Goal: Book appointment/travel/reservation

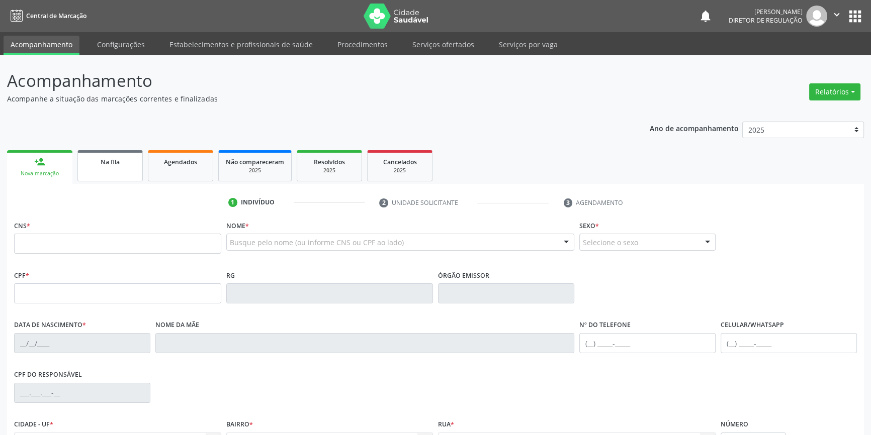
click at [138, 166] on link "Na fila" at bounding box center [109, 165] width 65 height 31
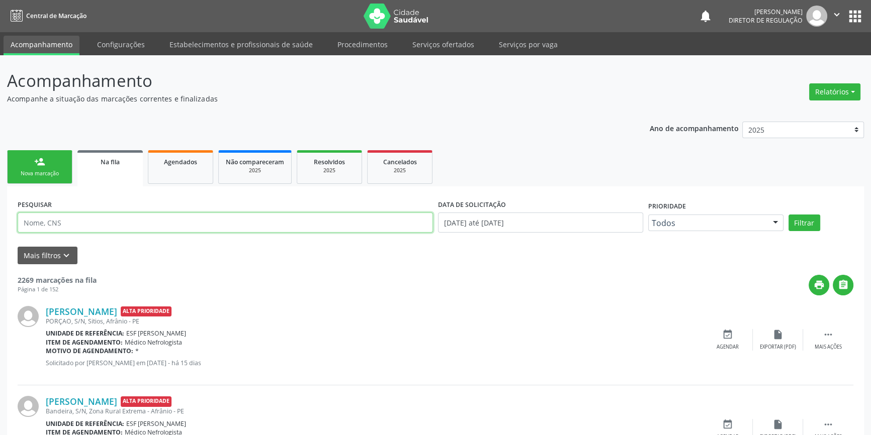
click at [96, 213] on input "text" at bounding box center [225, 223] width 415 height 20
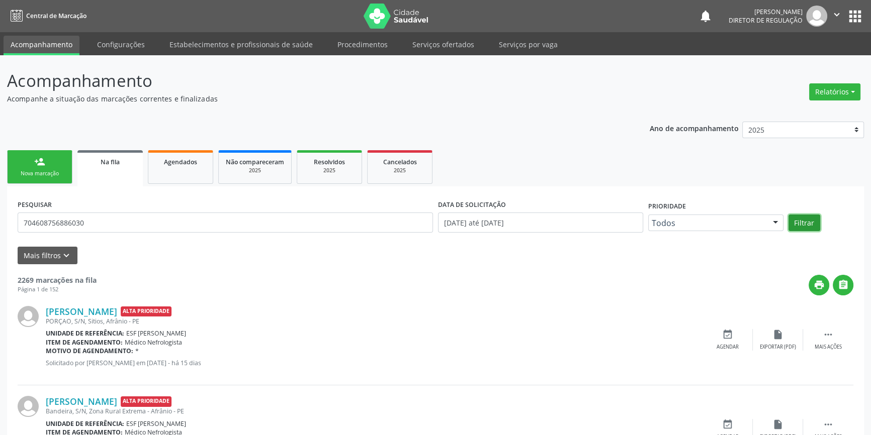
click at [804, 226] on button "Filtrar" at bounding box center [804, 223] width 32 height 17
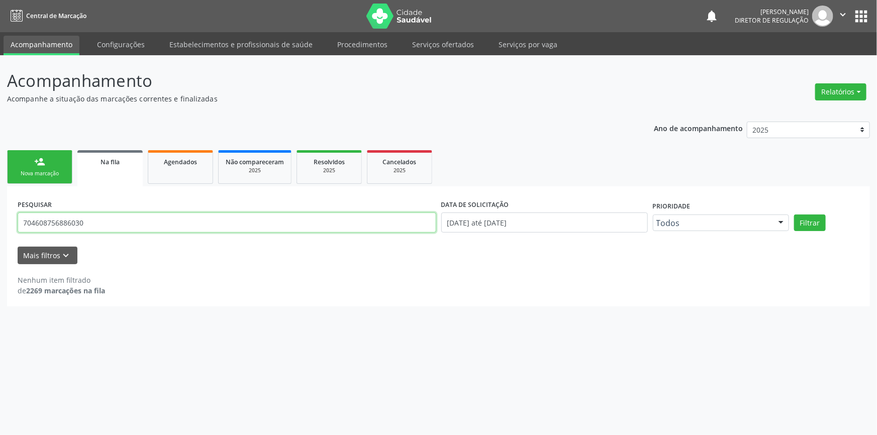
drag, startPoint x: 100, startPoint y: 224, endPoint x: 0, endPoint y: 227, distance: 99.6
click at [0, 227] on div "Acompanhamento Acompanhe a situação das marcações correntes e finalizadas Relat…" at bounding box center [438, 245] width 877 height 380
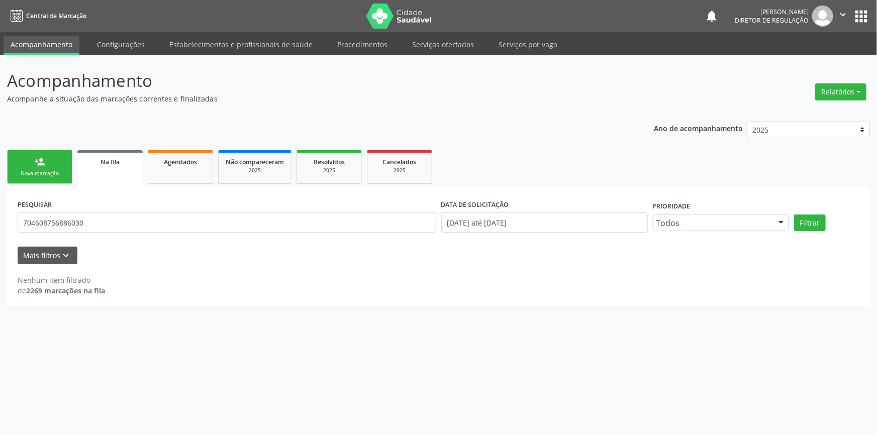
click at [826, 227] on div "Filtrar" at bounding box center [827, 223] width 70 height 17
click at [819, 225] on button "Filtrar" at bounding box center [810, 223] width 32 height 17
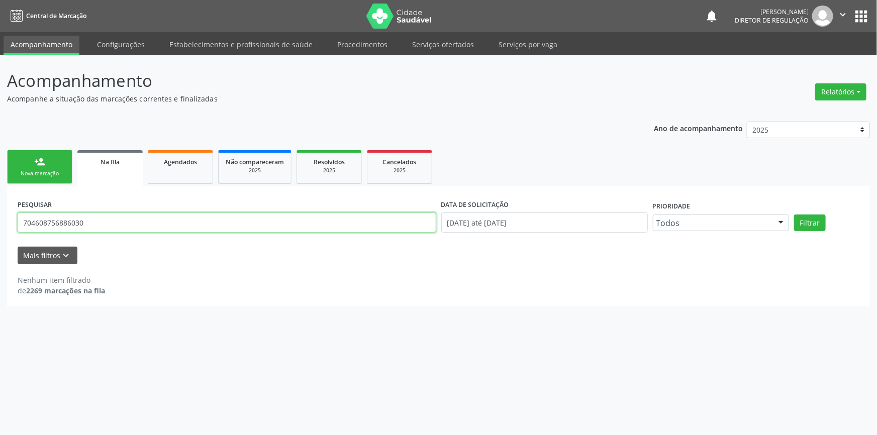
drag, startPoint x: 45, startPoint y: 225, endPoint x: 0, endPoint y: 225, distance: 44.7
click at [0, 225] on div "Acompanhamento Acompanhe a situação das marcações correntes e finalizadas Relat…" at bounding box center [438, 245] width 877 height 380
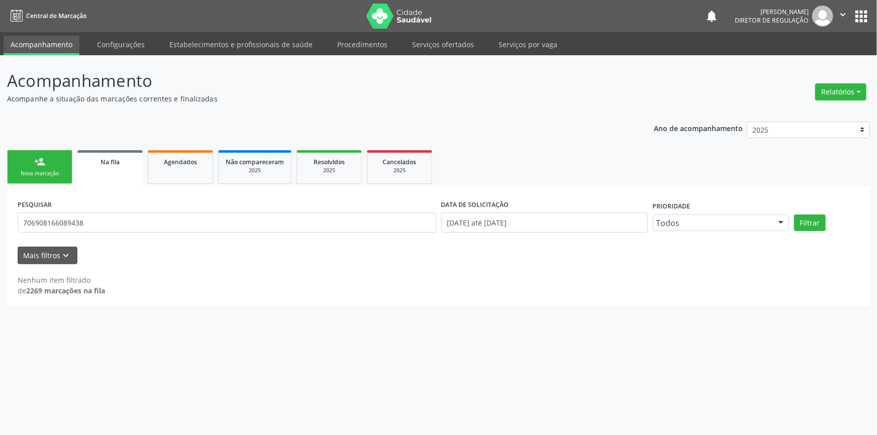
click at [811, 231] on div "PESQUISAR 706908166089438 DATA DE SOLICITAÇÃO 01/01/2018 até 14/08/2025 Priorid…" at bounding box center [438, 218] width 847 height 43
click at [811, 226] on button "Filtrar" at bounding box center [810, 223] width 32 height 17
drag, startPoint x: 124, startPoint y: 234, endPoint x: 0, endPoint y: 240, distance: 123.8
click at [0, 240] on div "Acompanhamento Acompanhe a situação das marcações correntes e finalizadas Relat…" at bounding box center [438, 245] width 877 height 380
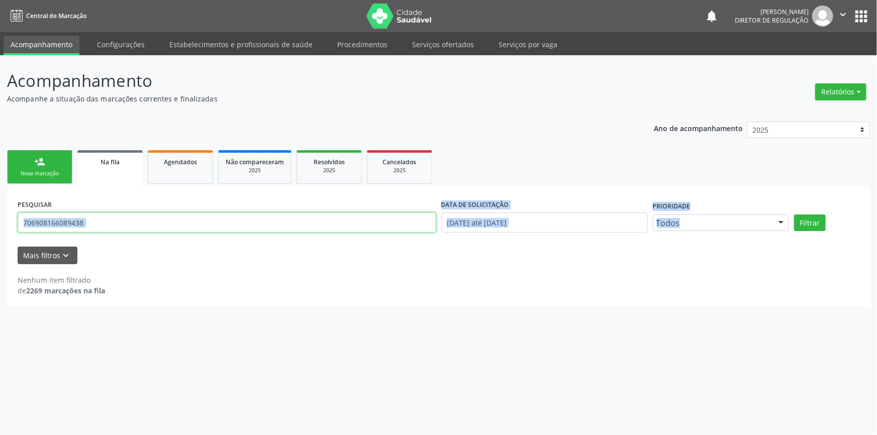
click at [102, 221] on input "706908166089438" at bounding box center [227, 223] width 419 height 20
drag, startPoint x: 102, startPoint y: 221, endPoint x: 0, endPoint y: 231, distance: 102.1
click at [0, 231] on div "Acompanhamento Acompanhe a situação das marcações correntes e finalizadas Relat…" at bounding box center [438, 245] width 877 height 380
drag, startPoint x: 98, startPoint y: 223, endPoint x: 0, endPoint y: 192, distance: 102.7
click at [0, 214] on div "Acompanhamento Acompanhe a situação das marcações correntes e finalizadas Relat…" at bounding box center [438, 245] width 877 height 380
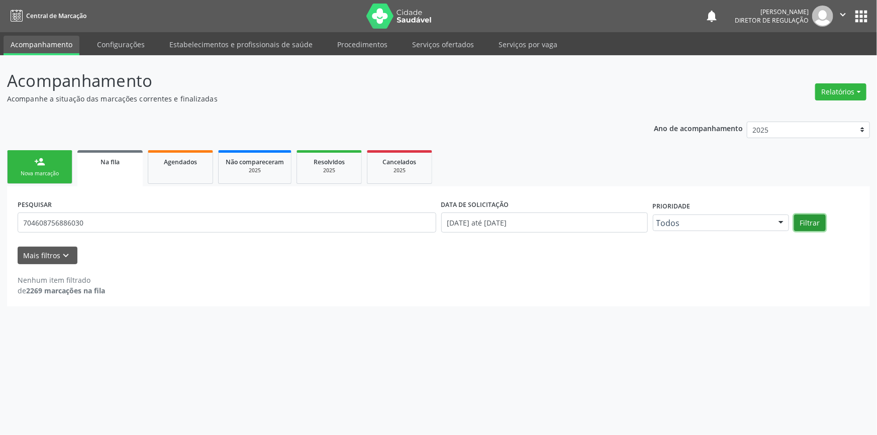
click at [798, 219] on button "Filtrar" at bounding box center [810, 223] width 32 height 17
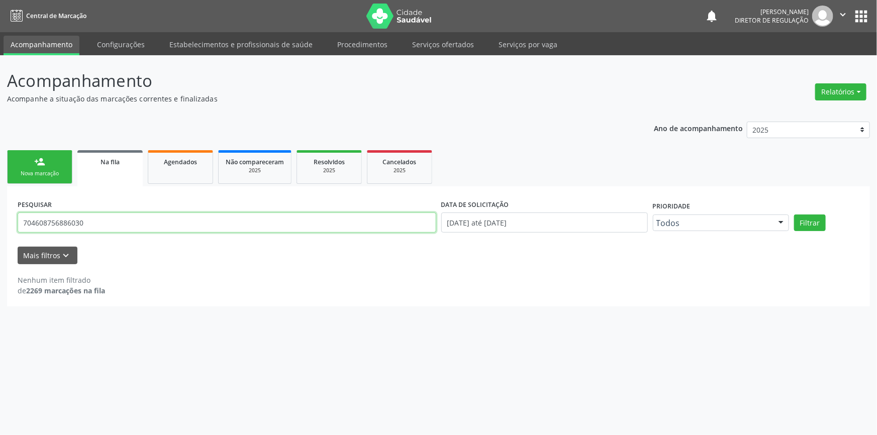
drag, startPoint x: 183, startPoint y: 231, endPoint x: 148, endPoint y: 226, distance: 35.0
click at [0, 237] on div "Acompanhamento Acompanhe a situação das marcações correntes e finalizadas Relat…" at bounding box center [438, 245] width 877 height 380
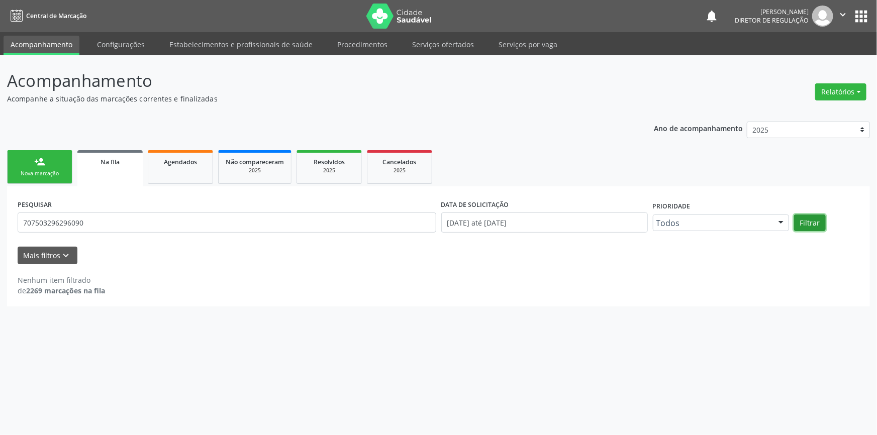
click at [810, 226] on button "Filtrar" at bounding box center [810, 223] width 32 height 17
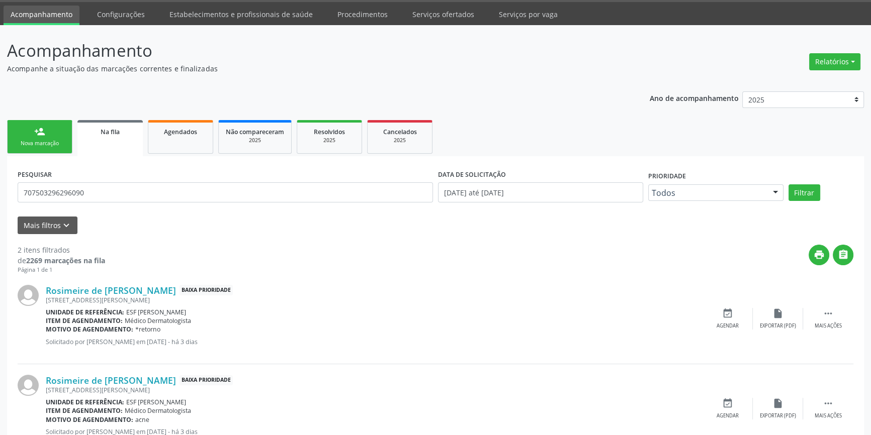
scroll to position [45, 0]
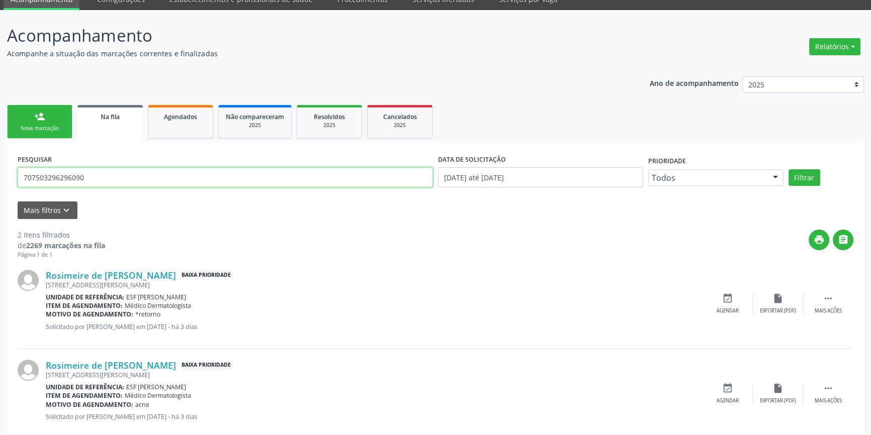
drag, startPoint x: 108, startPoint y: 175, endPoint x: 0, endPoint y: 177, distance: 108.1
click at [0, 177] on div "Acompanhamento Acompanhe a situação das marcações correntes e finalizadas Relat…" at bounding box center [435, 233] width 871 height 446
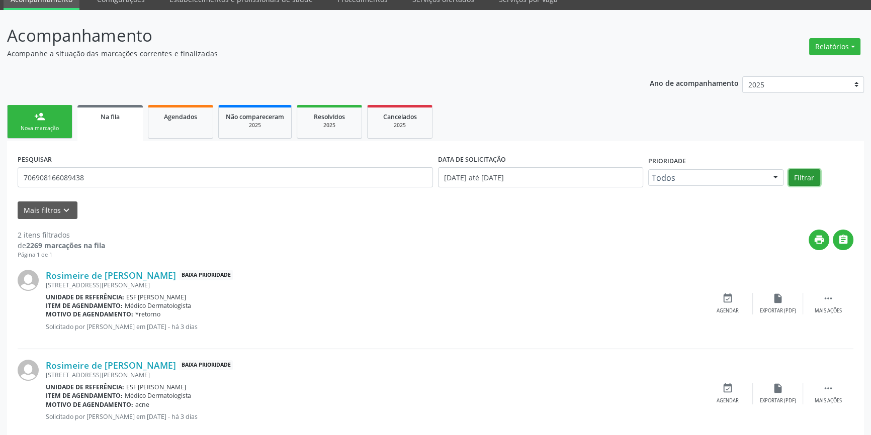
click at [799, 170] on button "Filtrar" at bounding box center [804, 177] width 32 height 17
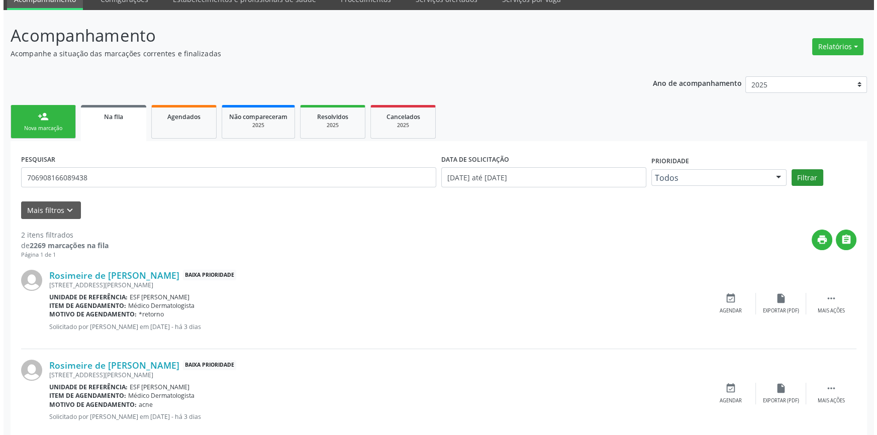
scroll to position [0, 0]
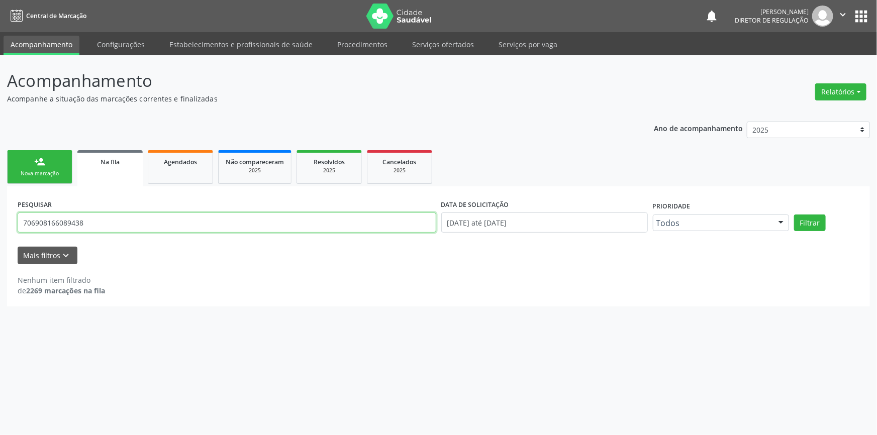
drag, startPoint x: 92, startPoint y: 222, endPoint x: 39, endPoint y: 172, distance: 72.2
click at [0, 236] on div "Acompanhamento Acompanhe a situação das marcações correntes e finalizadas Relat…" at bounding box center [438, 245] width 877 height 380
click at [794, 215] on button "Filtrar" at bounding box center [810, 223] width 32 height 17
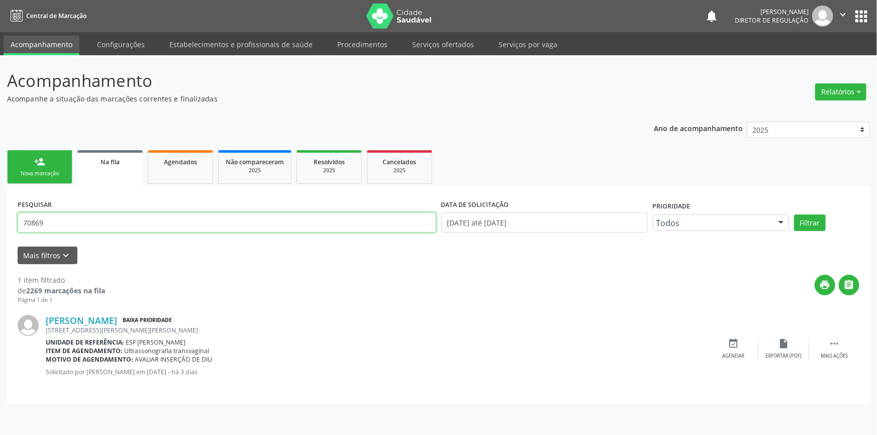
drag, startPoint x: 0, startPoint y: 231, endPoint x: 23, endPoint y: 198, distance: 40.0
click at [0, 236] on div "Acompanhamento Acompanhe a situação das marcações correntes e finalizadas Relat…" at bounding box center [438, 245] width 877 height 380
drag, startPoint x: 54, startPoint y: 226, endPoint x: 0, endPoint y: 233, distance: 54.2
click at [0, 232] on div "Acompanhamento Acompanhe a situação das marcações correntes e finalizadas Relat…" at bounding box center [438, 245] width 877 height 380
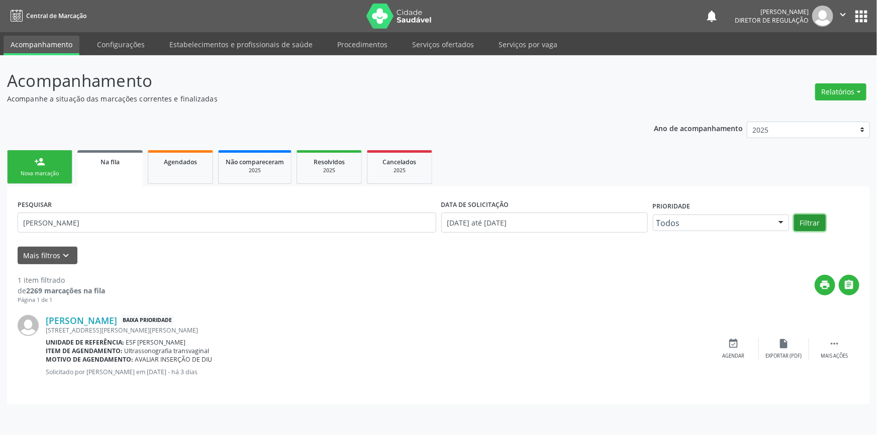
click at [806, 220] on button "Filtrar" at bounding box center [810, 223] width 32 height 17
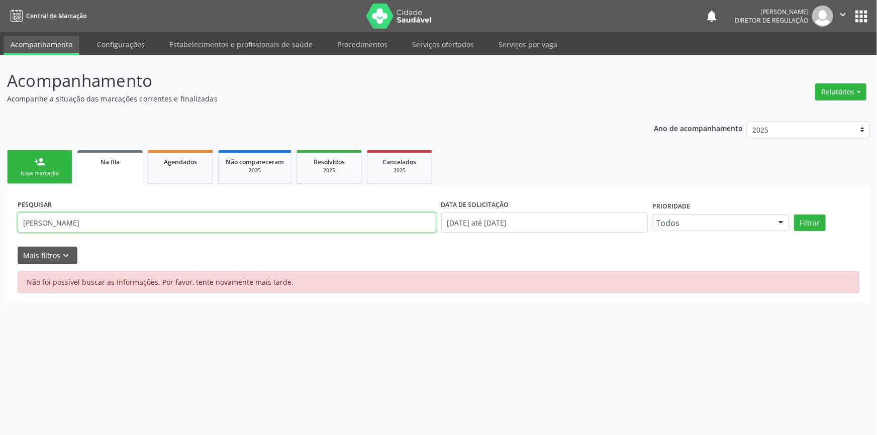
drag, startPoint x: 109, startPoint y: 228, endPoint x: 0, endPoint y: 238, distance: 109.1
click at [0, 238] on div "Acompanhamento Acompanhe a situação das marcações correntes e finalizadas Relat…" at bounding box center [438, 245] width 877 height 380
type input "ANA RUBIA"
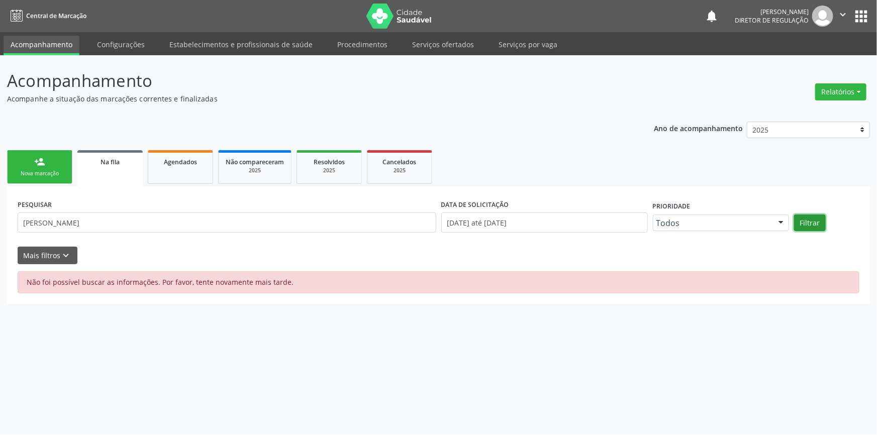
click at [815, 223] on button "Filtrar" at bounding box center [810, 223] width 32 height 17
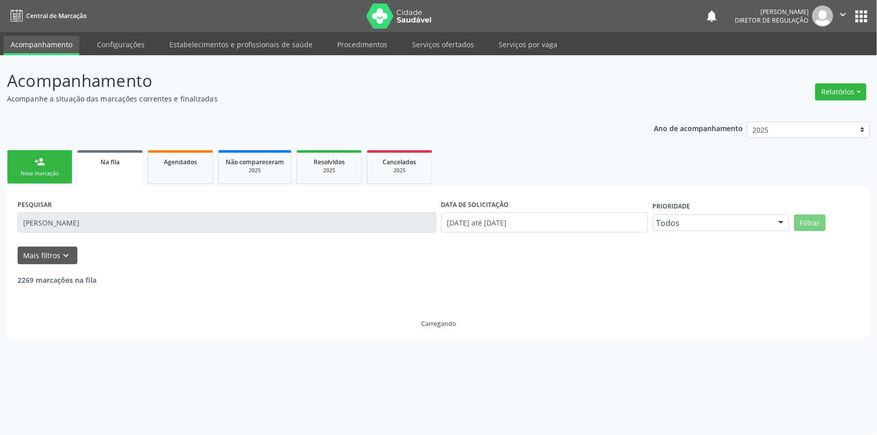
click at [0, 224] on div "Acompanhamento Acompanhe a situação das marcações correntes e finalizadas Relat…" at bounding box center [438, 245] width 877 height 380
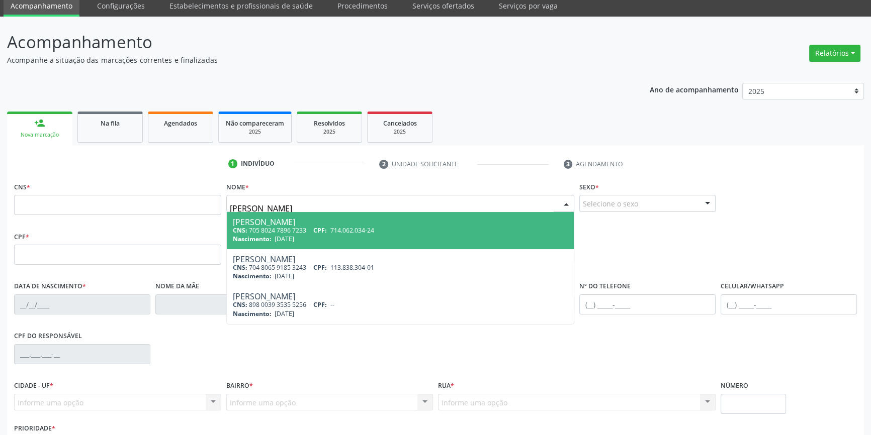
scroll to position [91, 0]
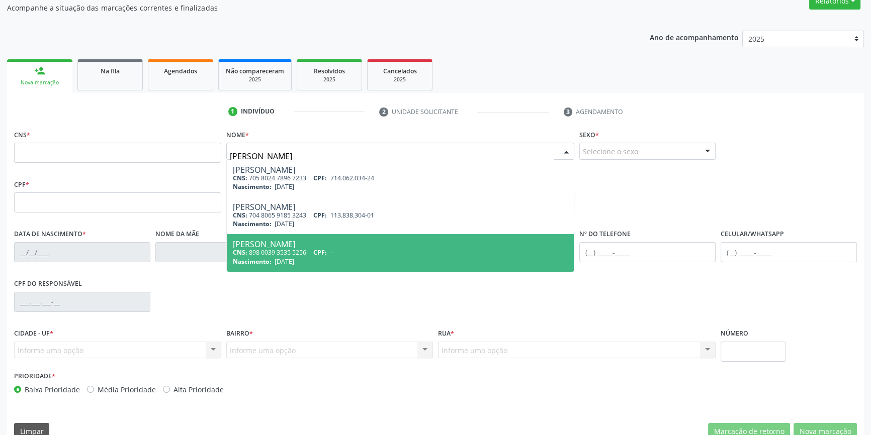
type input "[PERSON_NAME]"
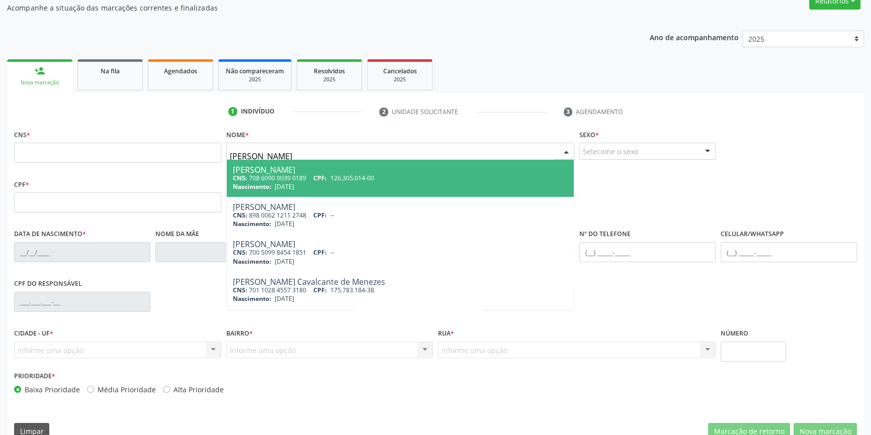
click at [323, 183] on div "Nascimento: [DATE]" at bounding box center [400, 187] width 335 height 9
type input "708 6090 0039 0189"
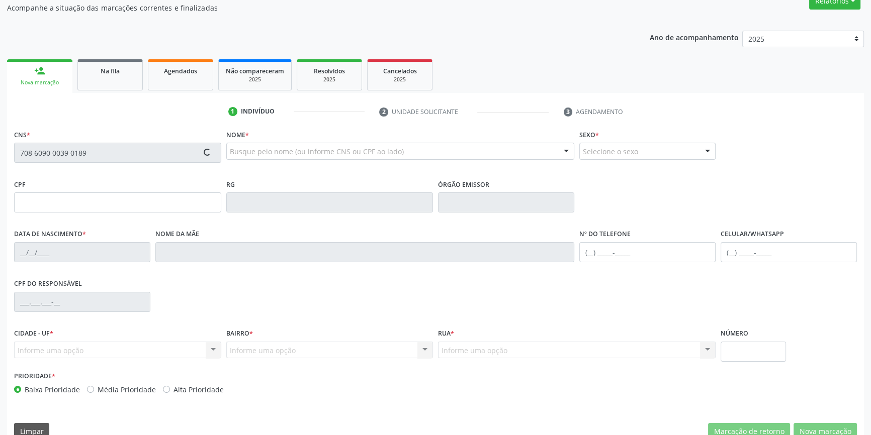
click at [0, 143] on div "Acompanhamento Acompanhe a situação das marcações correntes e finalizadas Relat…" at bounding box center [435, 209] width 871 height 490
type input "126.305.014-00"
type input "[DATE]"
type input "Rosimeire de [PERSON_NAME]"
type input "[PHONE_NUMBER]"
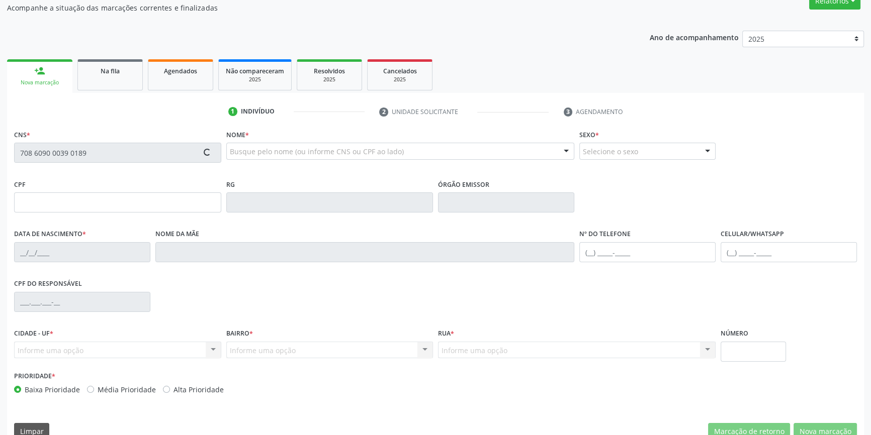
type input "[PHONE_NUMBER]"
type input "280"
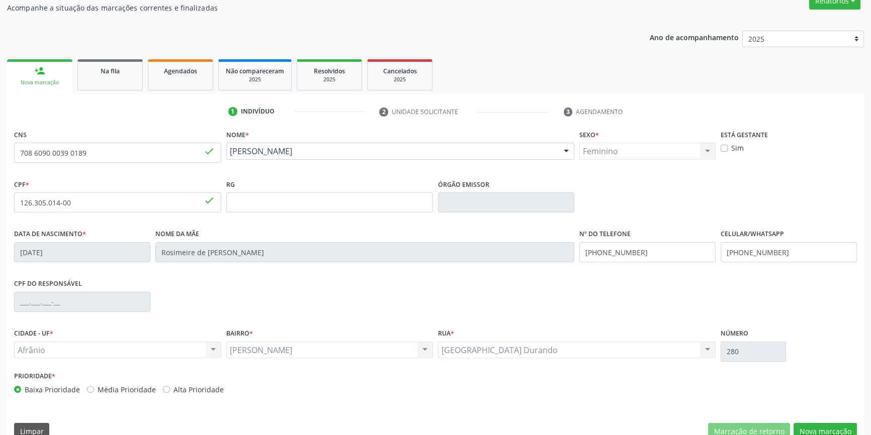
drag, startPoint x: 163, startPoint y: 163, endPoint x: 81, endPoint y: 158, distance: 81.6
click at [81, 158] on fieldset "CNS 708 6090 0039 0189 done" at bounding box center [117, 148] width 207 height 43
drag, startPoint x: 79, startPoint y: 150, endPoint x: 10, endPoint y: 152, distance: 69.4
click at [10, 152] on div "CNS 708 6090 0039 0189 done Nome * [PERSON_NAME] [PERSON_NAME] CNS: 708 6090 00…" at bounding box center [435, 287] width 857 height 320
click at [140, 77] on link "Na fila" at bounding box center [109, 74] width 65 height 31
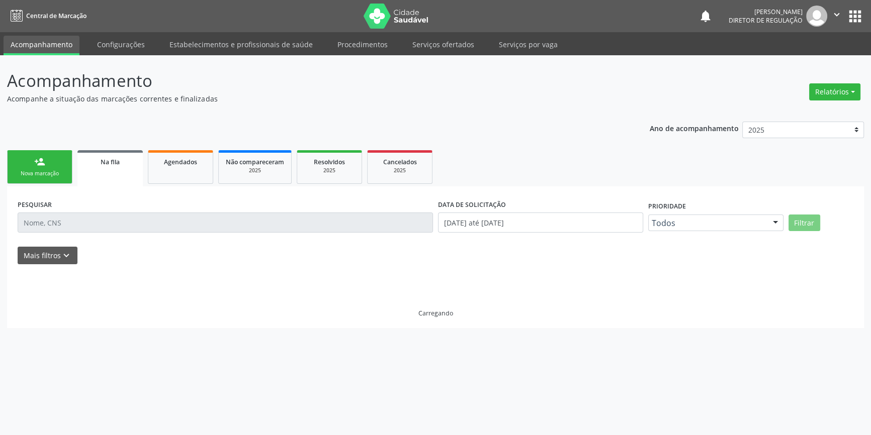
scroll to position [0, 0]
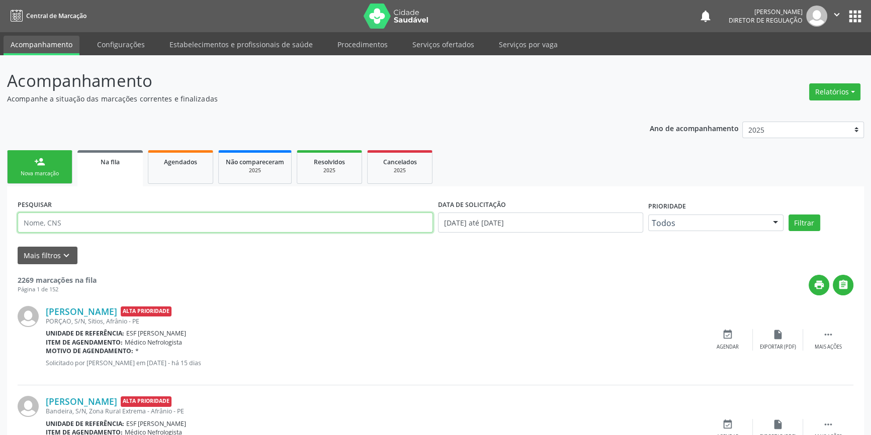
click at [131, 218] on input "text" at bounding box center [225, 223] width 415 height 20
paste input "708 6090 0039 0189"
type input "708 6090 0039 0189"
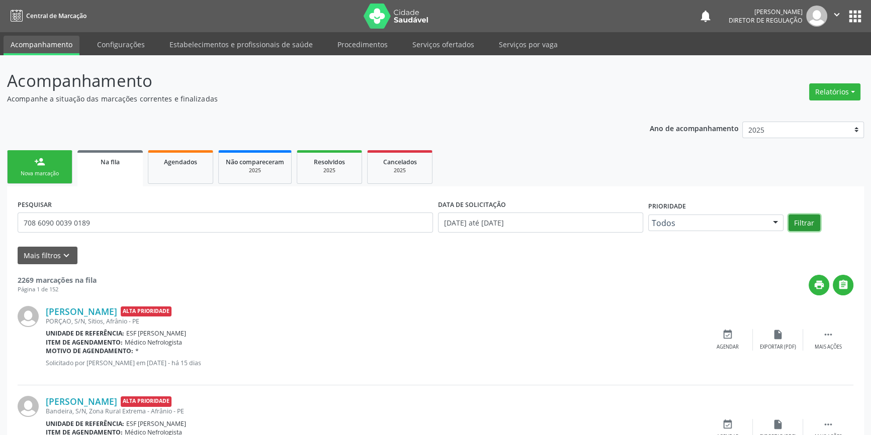
click at [792, 218] on button "Filtrar" at bounding box center [804, 223] width 32 height 17
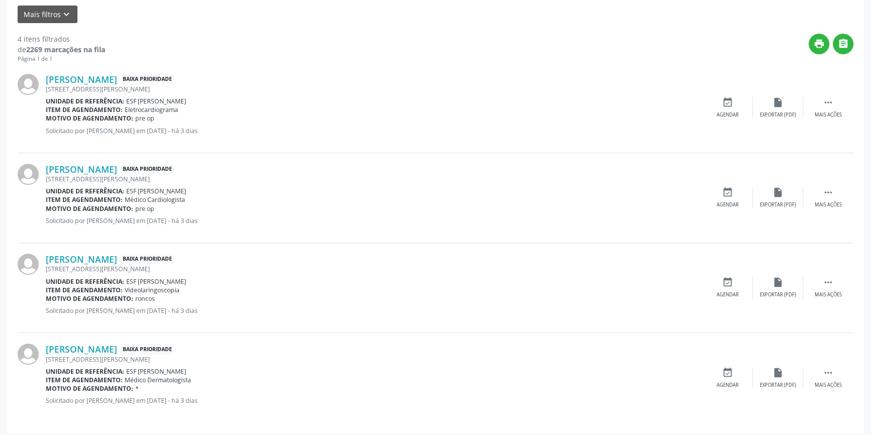
scroll to position [245, 0]
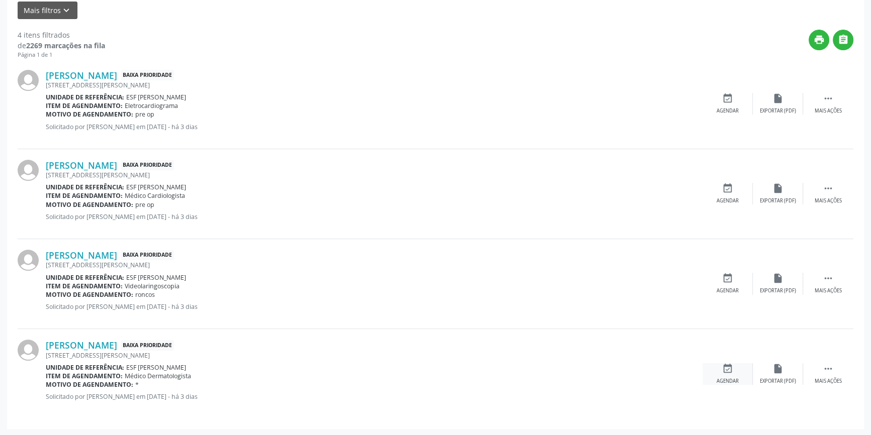
click at [738, 370] on div "event_available Agendar" at bounding box center [727, 375] width 50 height 22
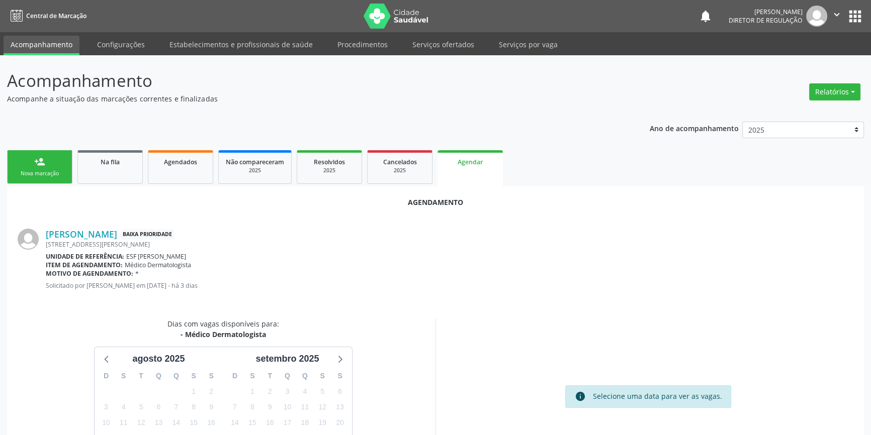
scroll to position [87, 0]
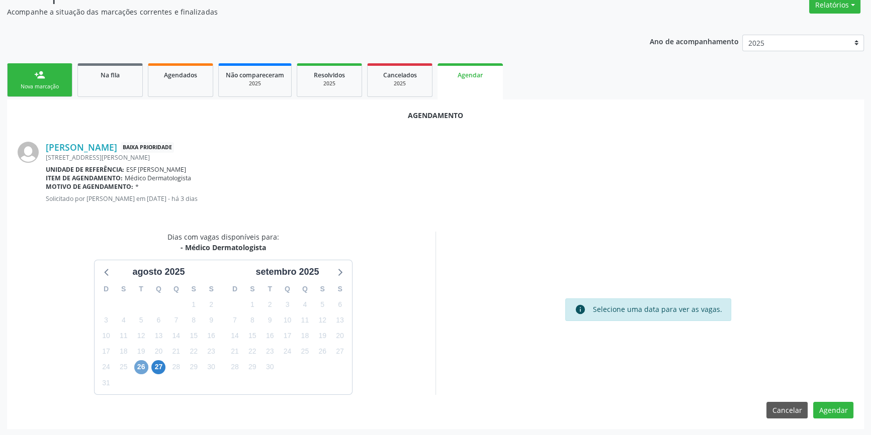
click at [134, 369] on span "26" at bounding box center [141, 368] width 14 height 14
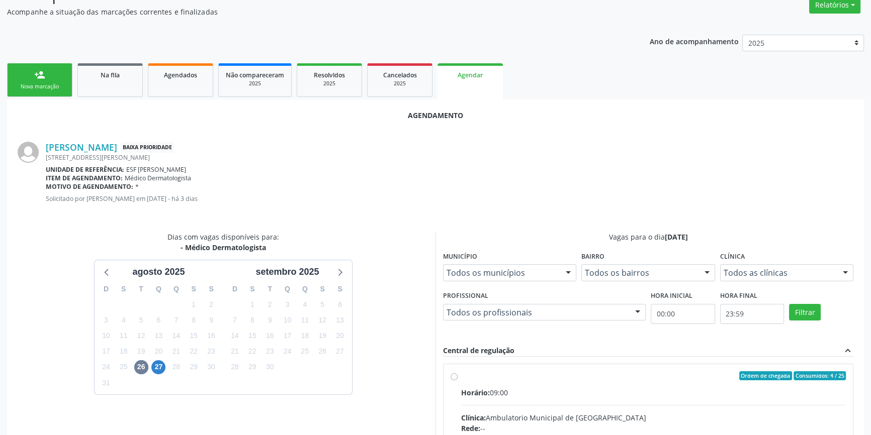
radio input "true"
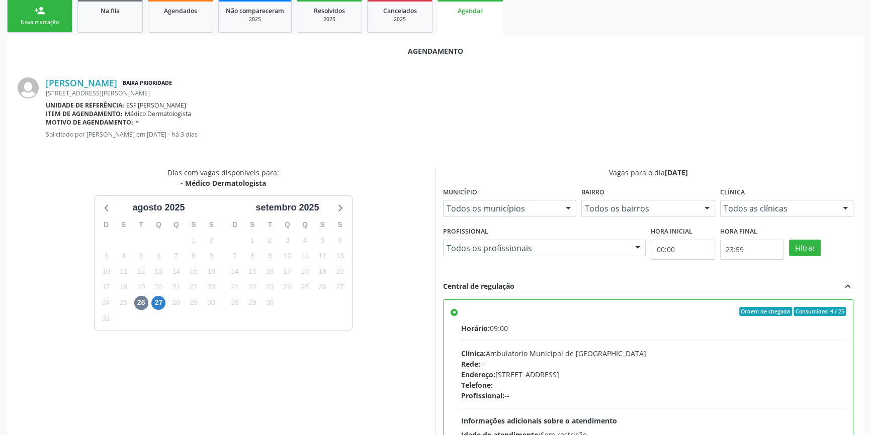
scroll to position [250, 0]
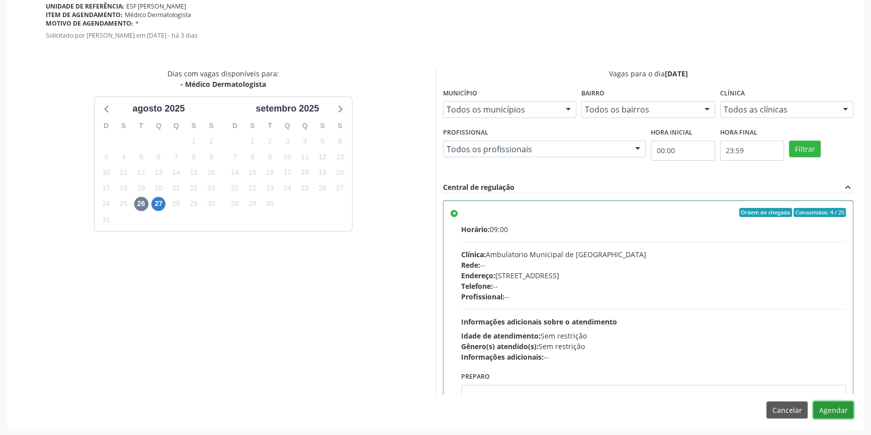
click at [845, 412] on button "Agendar" at bounding box center [833, 410] width 40 height 17
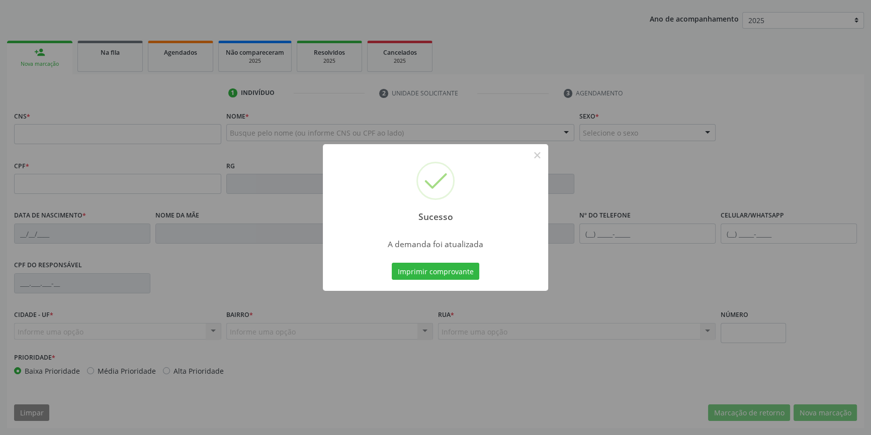
scroll to position [109, 0]
click at [464, 266] on button "Imprimir comprovante" at bounding box center [435, 271] width 87 height 17
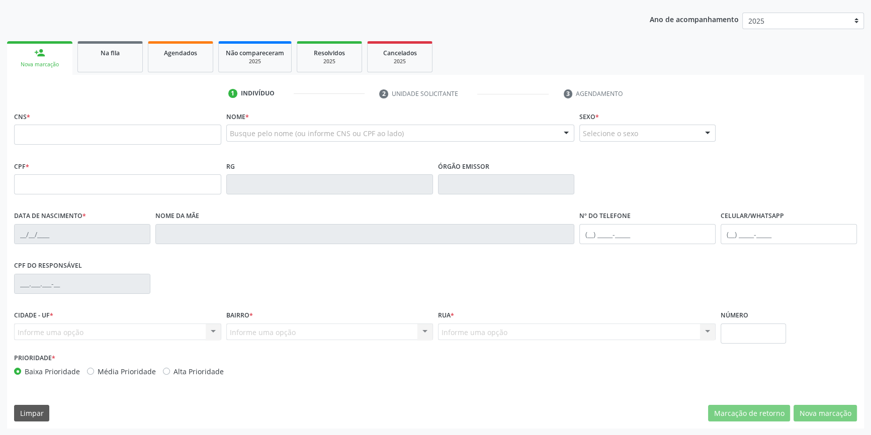
click at [102, 72] on ul "person_add Nova marcação Na fila Agendados Não compareceram 2025 Resolvidos 202…" at bounding box center [435, 57] width 857 height 36
click at [105, 65] on link "Na fila" at bounding box center [109, 56] width 65 height 31
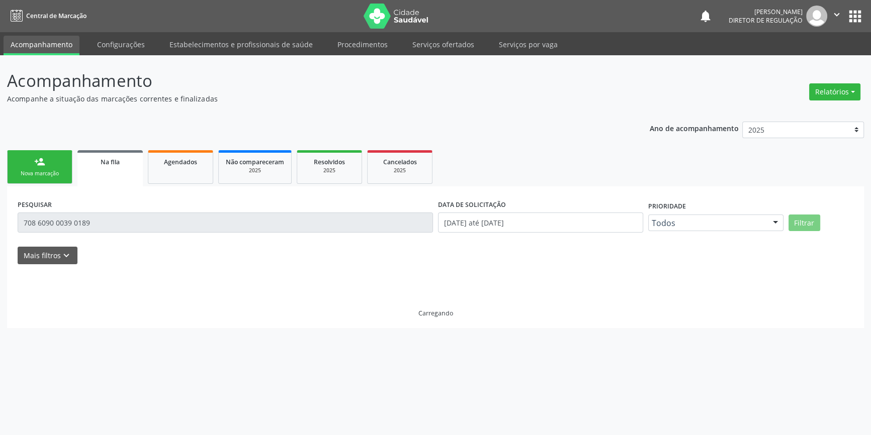
scroll to position [0, 0]
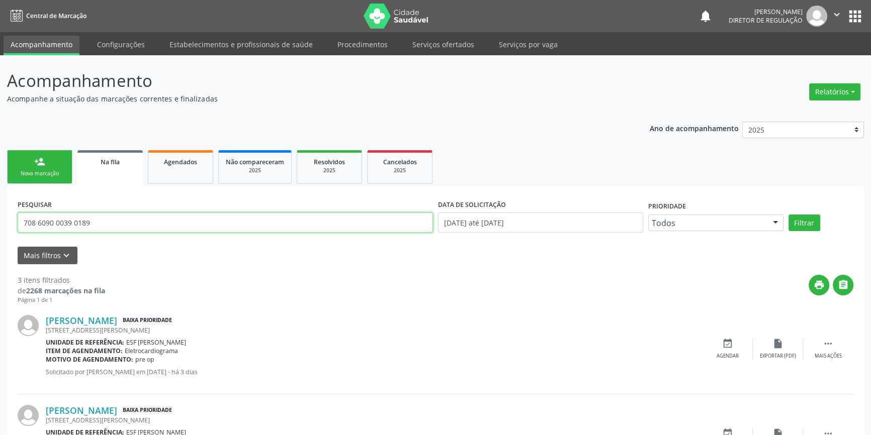
drag, startPoint x: 99, startPoint y: 212, endPoint x: 0, endPoint y: 195, distance: 100.0
click at [0, 195] on div "Acompanhamento Acompanhe a situação das marcações correntes e finalizadas Relat…" at bounding box center [435, 323] width 871 height 536
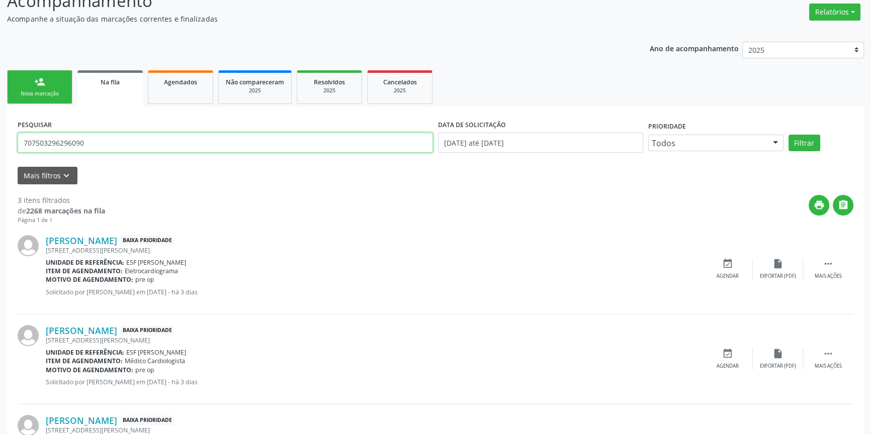
scroll to position [155, 0]
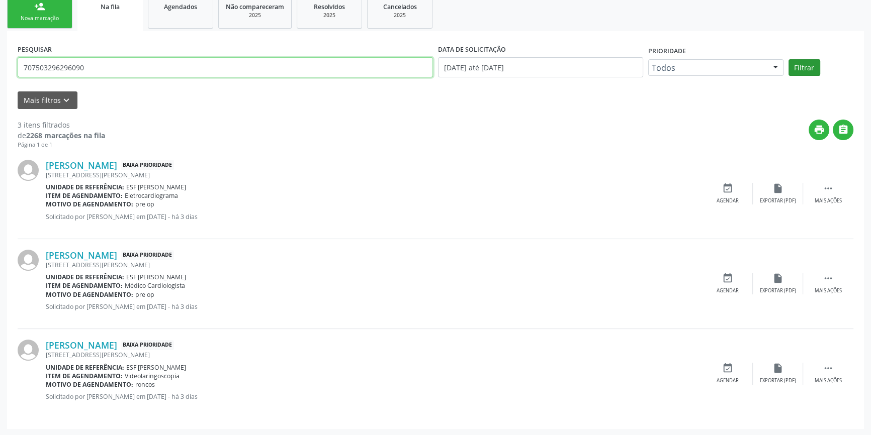
type input "707503296296090"
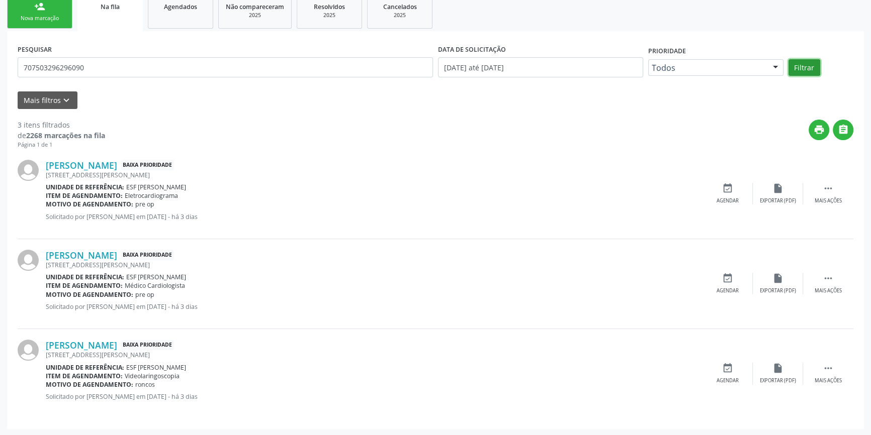
click at [804, 66] on button "Filtrar" at bounding box center [804, 67] width 32 height 17
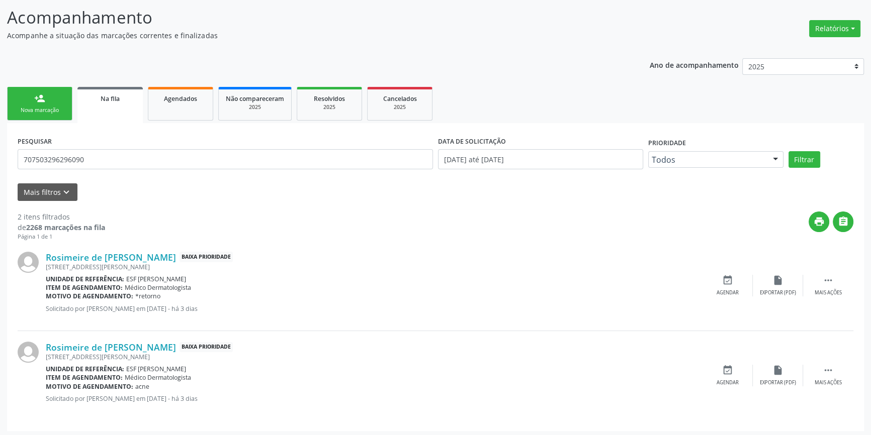
scroll to position [65, 0]
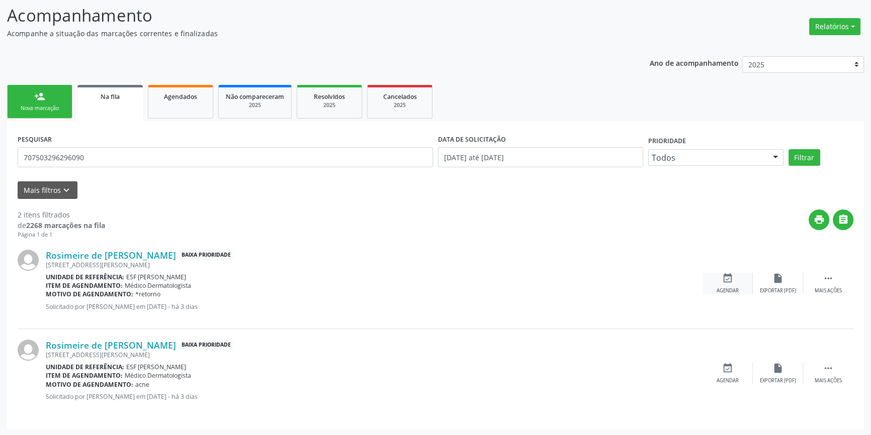
click at [725, 275] on icon "event_available" at bounding box center [727, 278] width 11 height 11
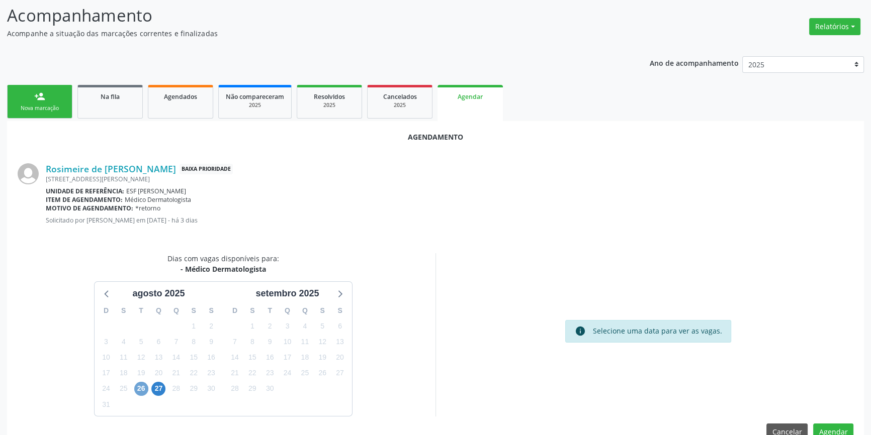
click at [144, 387] on span "26" at bounding box center [141, 389] width 14 height 14
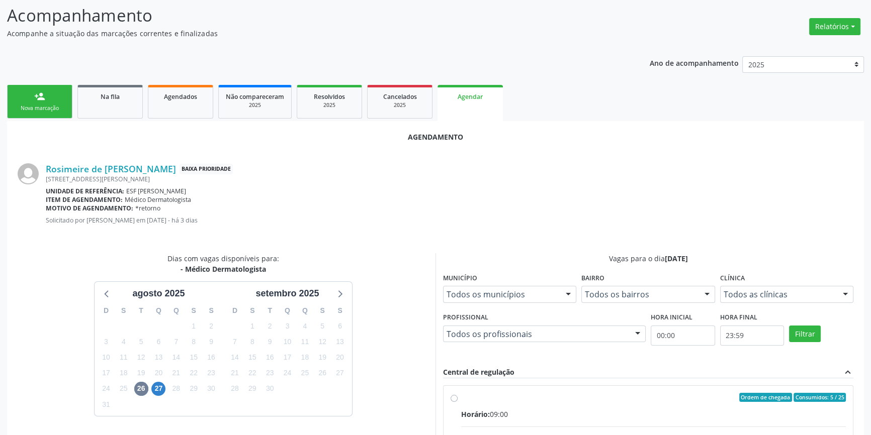
click at [468, 401] on div "Ordem de chegada Consumidos: 5 / 25" at bounding box center [653, 397] width 385 height 9
click at [458, 401] on input "Ordem de chegada Consumidos: 5 / 25 Horário: 09:00 Clínica: Ambulatorio Municip…" at bounding box center [454, 397] width 7 height 9
radio input "true"
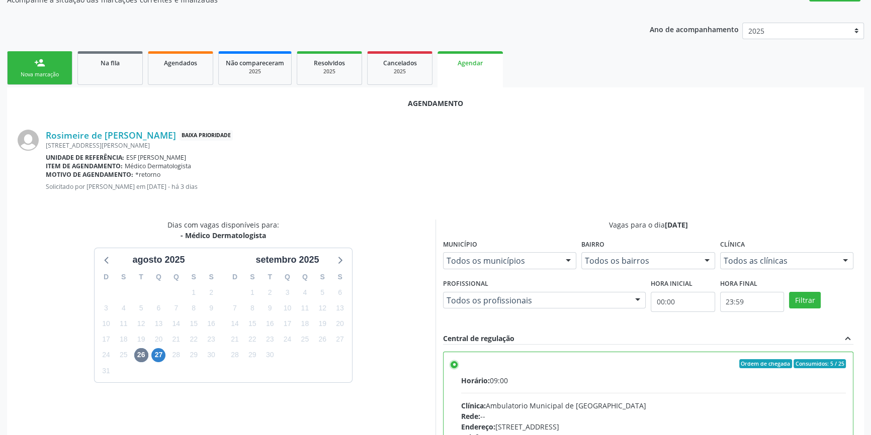
scroll to position [250, 0]
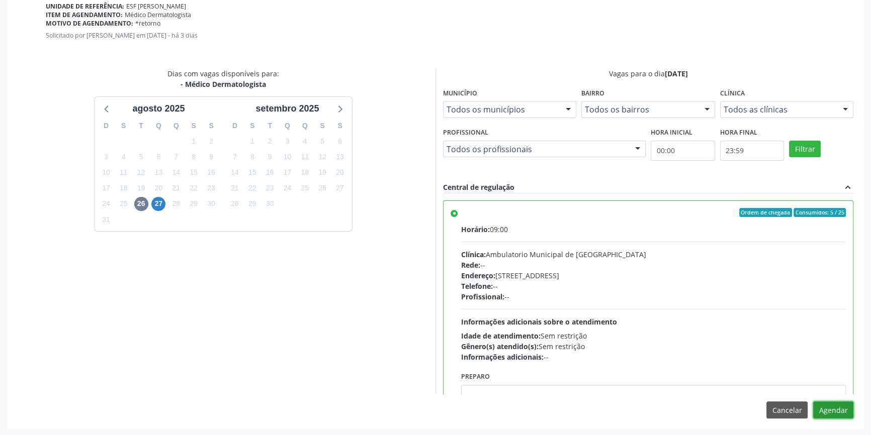
click at [824, 409] on button "Agendar" at bounding box center [833, 410] width 40 height 17
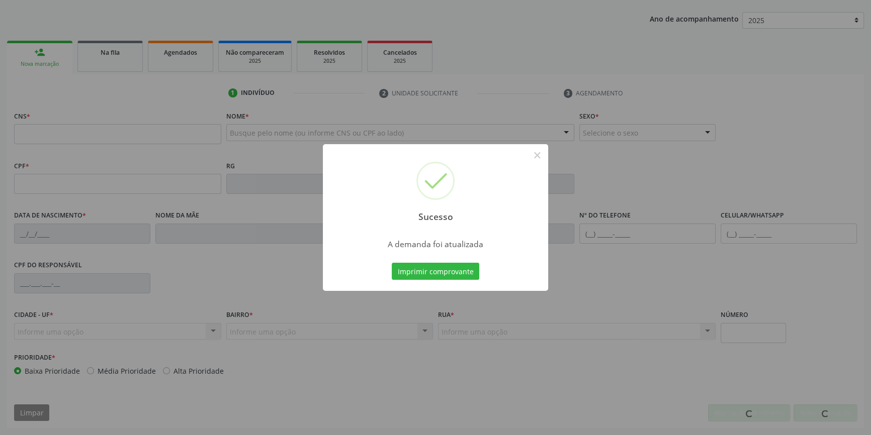
scroll to position [109, 0]
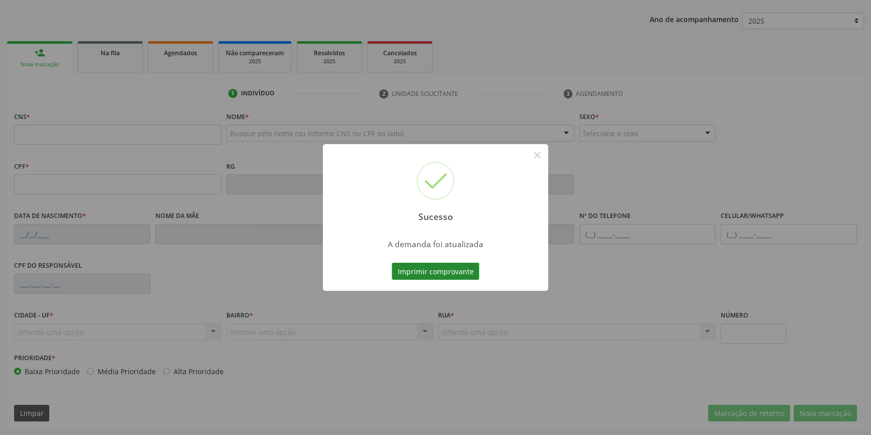
click at [410, 264] on button "Imprimir comprovante" at bounding box center [435, 271] width 87 height 17
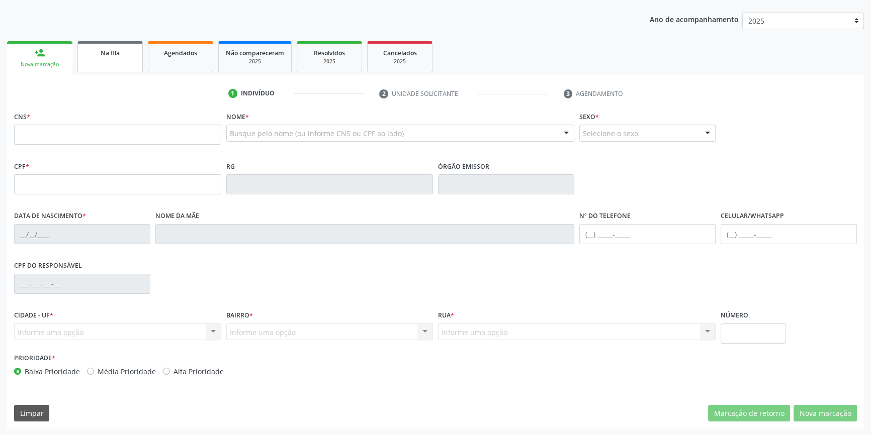
click at [97, 63] on link "Na fila" at bounding box center [109, 56] width 65 height 31
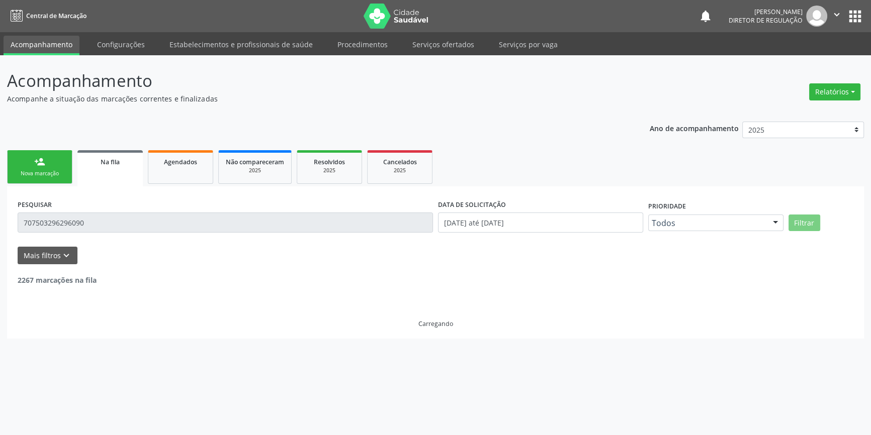
scroll to position [0, 0]
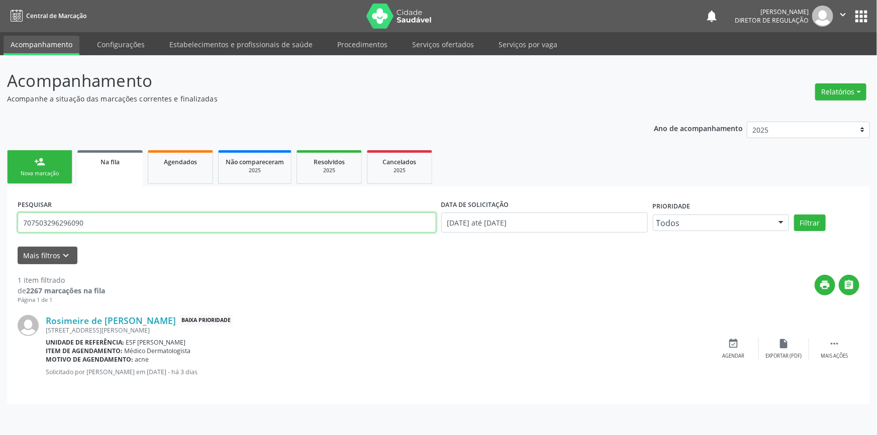
drag, startPoint x: 109, startPoint y: 217, endPoint x: 0, endPoint y: 221, distance: 108.7
click at [0, 221] on div "Acompanhamento Acompanhe a situação das marcações correntes e finalizadas Relat…" at bounding box center [438, 245] width 877 height 380
type input "706200585377466"
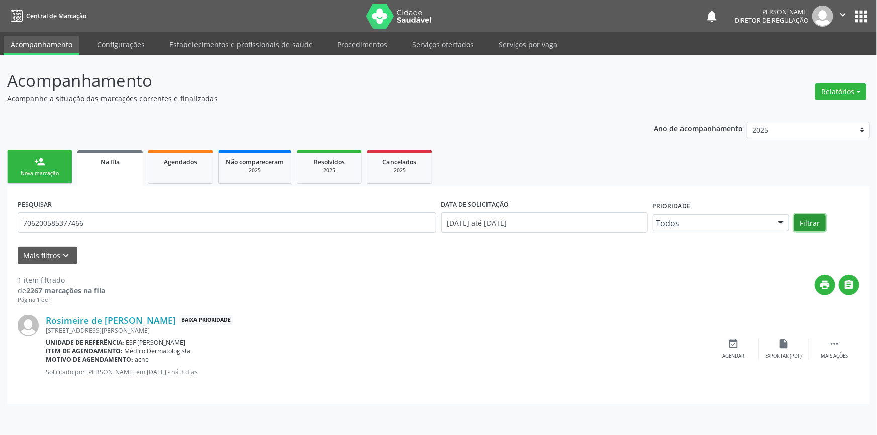
click at [814, 225] on button "Filtrar" at bounding box center [810, 223] width 32 height 17
click at [730, 345] on icon "event_available" at bounding box center [734, 343] width 11 height 11
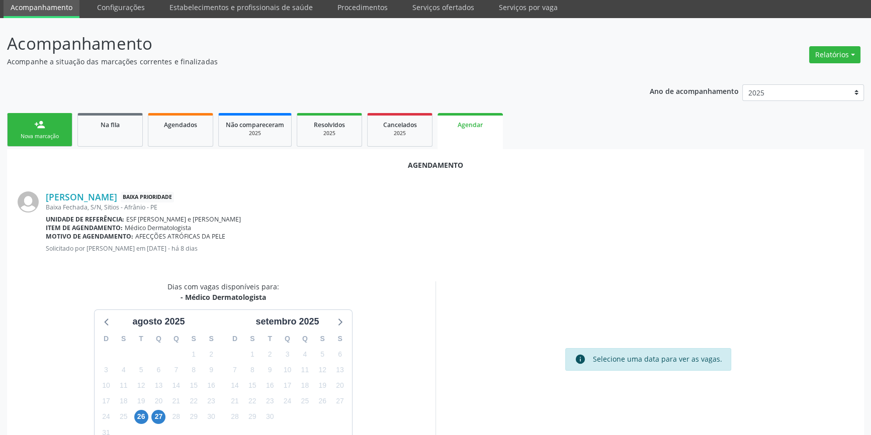
scroll to position [87, 0]
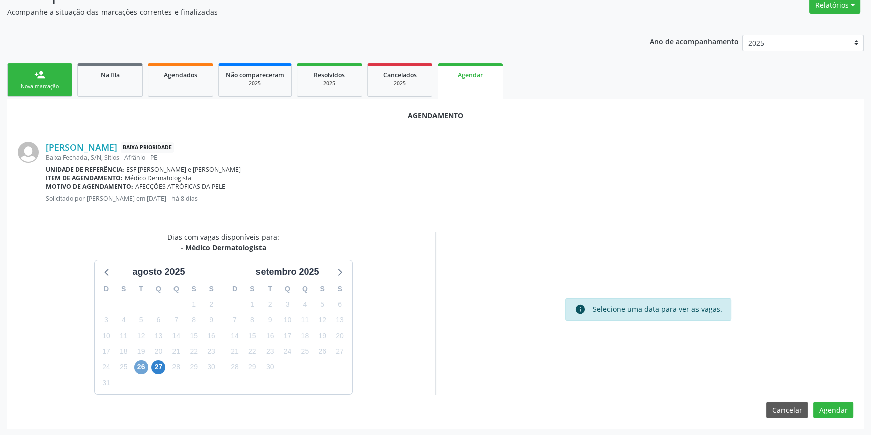
click at [142, 365] on span "26" at bounding box center [141, 368] width 14 height 14
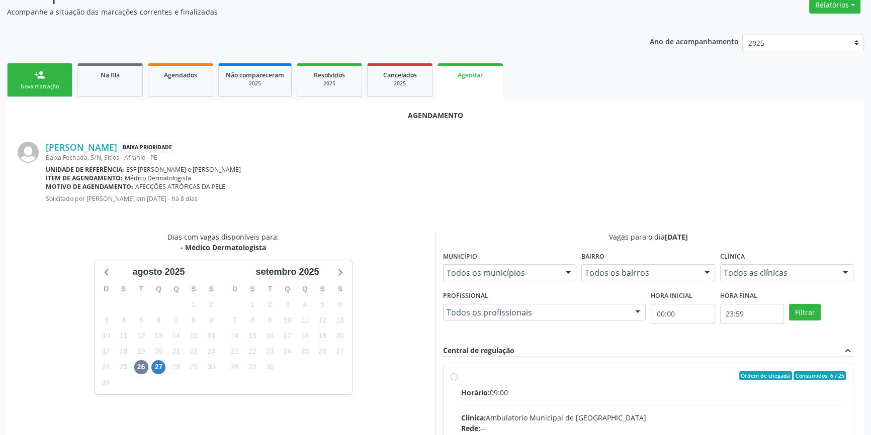
click at [452, 374] on input "Ordem de chegada Consumidos: 6 / 25 Horário: 09:00 Clínica: Ambulatorio Municip…" at bounding box center [454, 376] width 7 height 9
radio input "true"
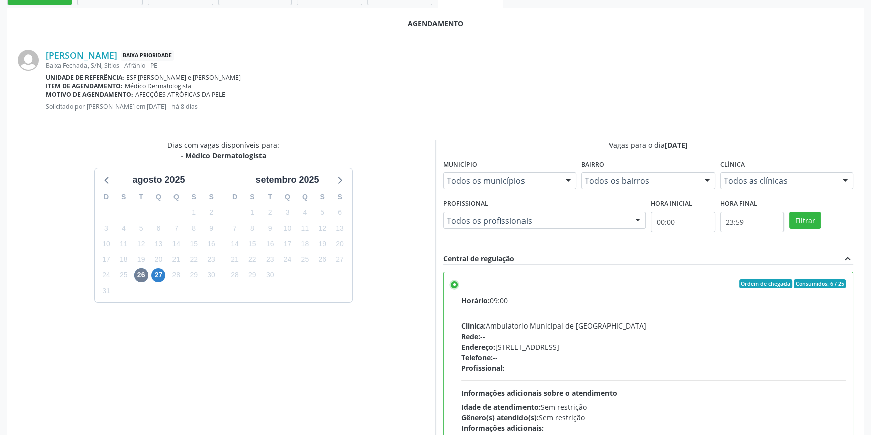
scroll to position [250, 0]
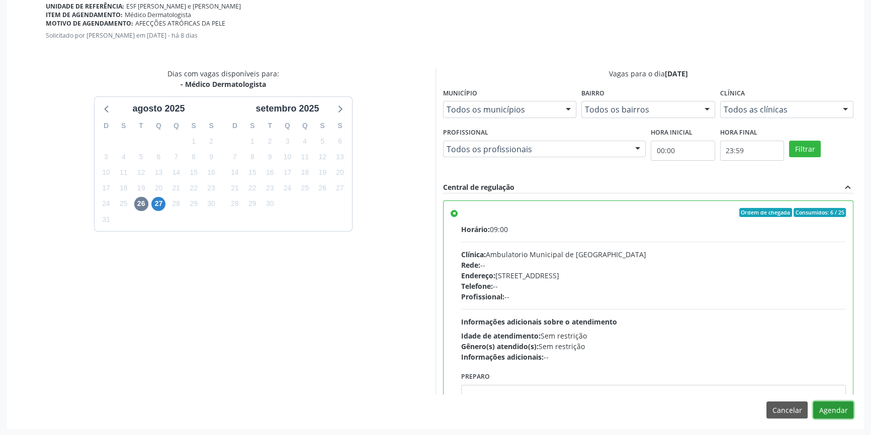
click at [830, 404] on button "Agendar" at bounding box center [833, 410] width 40 height 17
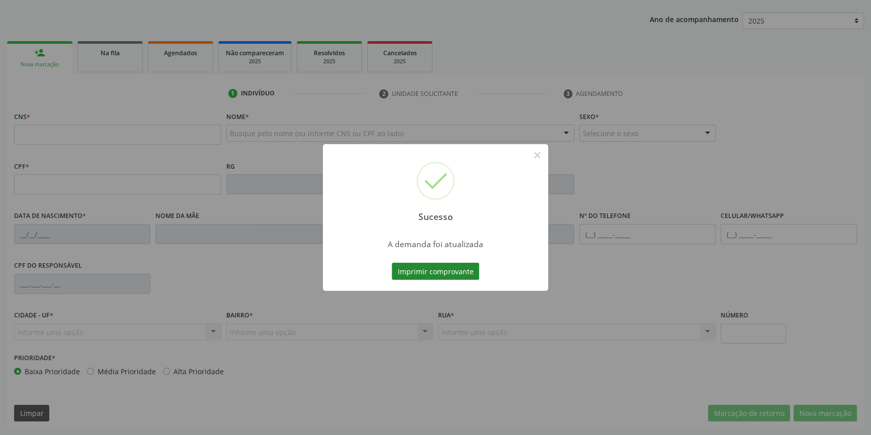
click at [451, 274] on button "Imprimir comprovante" at bounding box center [435, 271] width 87 height 17
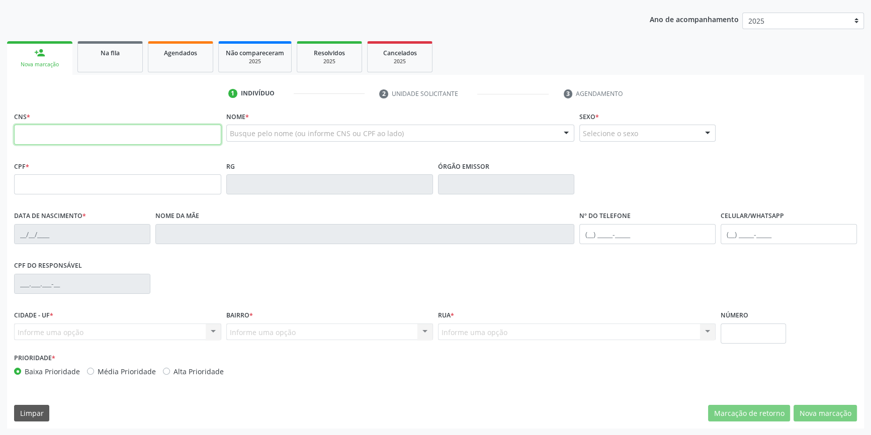
click at [59, 138] on input "text" at bounding box center [117, 135] width 207 height 20
click at [109, 49] on span "Na fila" at bounding box center [110, 53] width 19 height 9
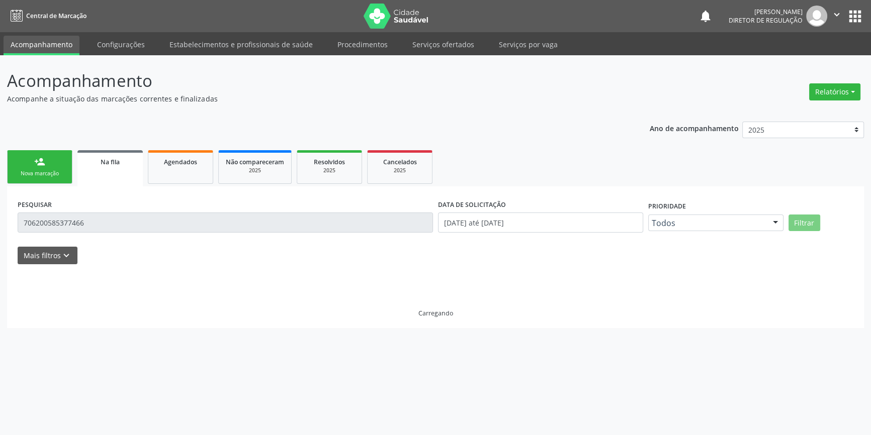
scroll to position [0, 0]
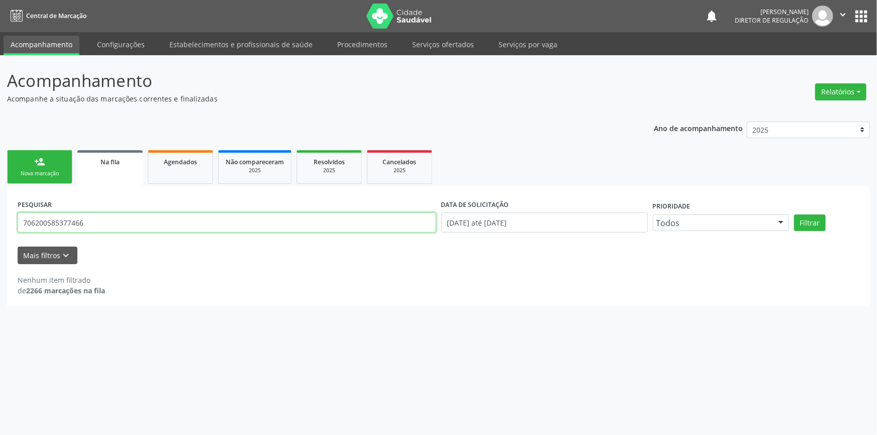
drag, startPoint x: 111, startPoint y: 222, endPoint x: 877, endPoint y: 147, distance: 770.0
click at [0, 219] on div "Acompanhamento Acompanhe a situação das marcações correntes e finalizadas Relat…" at bounding box center [438, 245] width 877 height 380
type input "704802530852243"
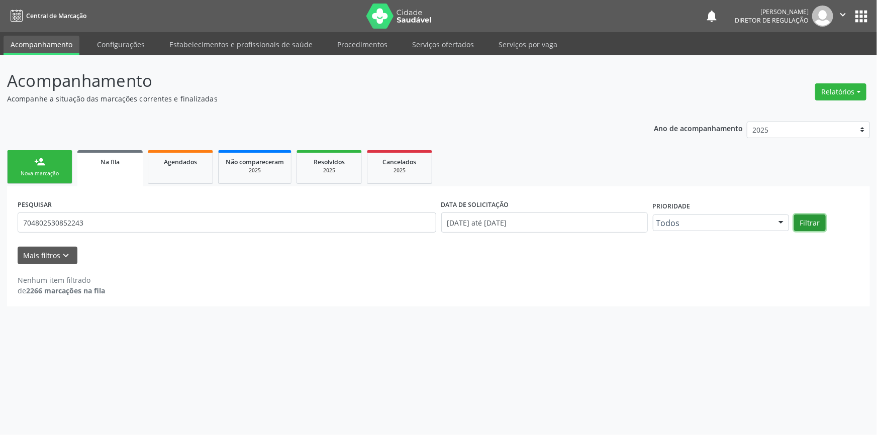
click at [810, 225] on button "Filtrar" at bounding box center [810, 223] width 32 height 17
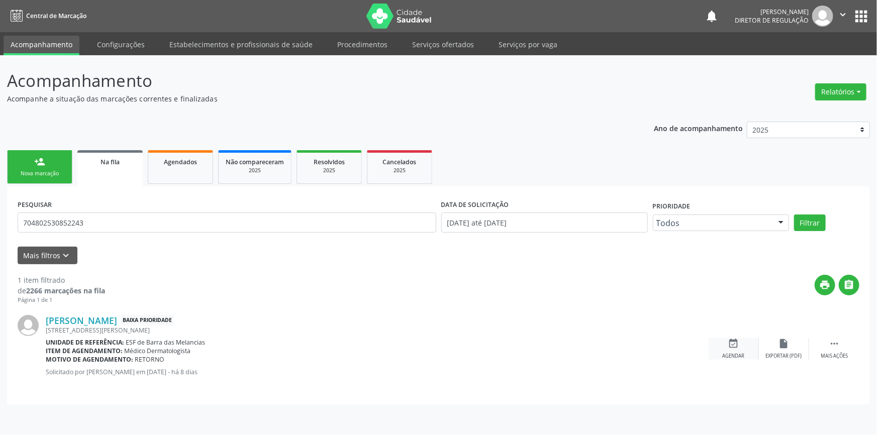
click at [733, 342] on icon "event_available" at bounding box center [734, 343] width 11 height 11
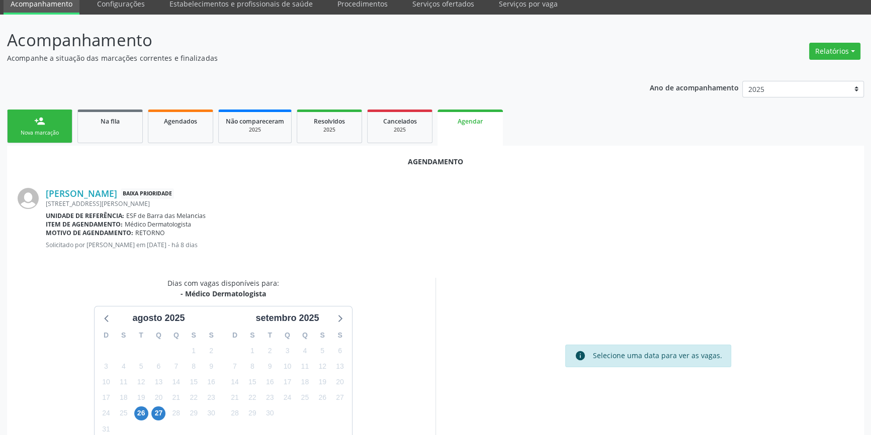
scroll to position [87, 0]
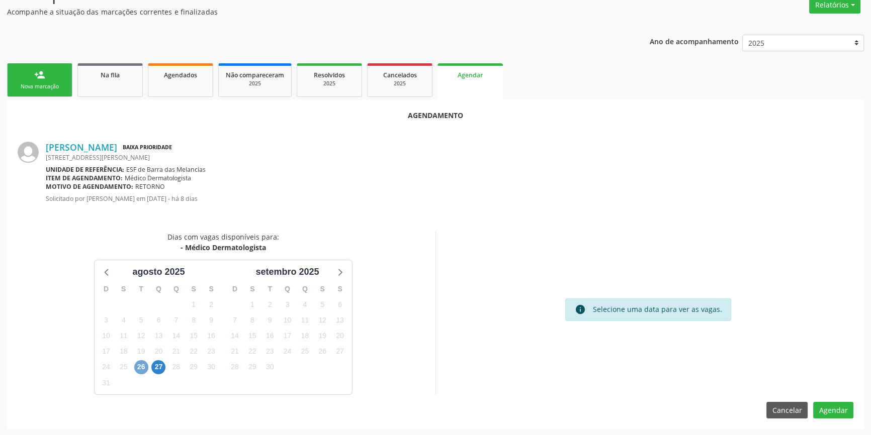
click at [138, 367] on span "26" at bounding box center [141, 368] width 14 height 14
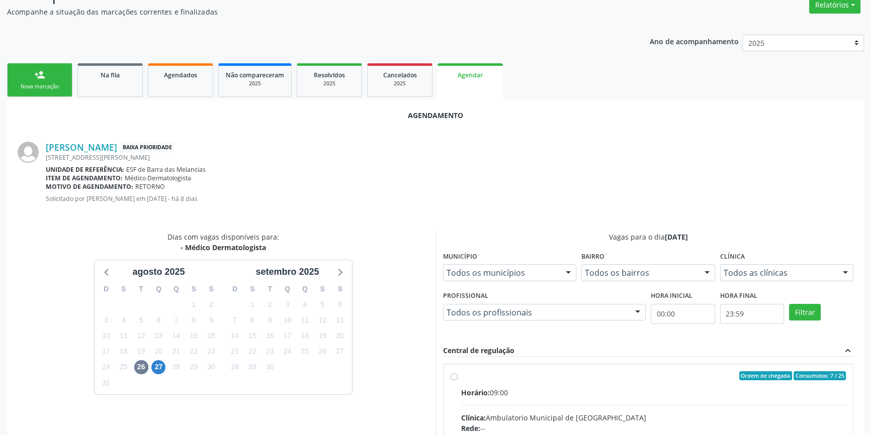
click at [458, 381] on input "Ordem de chegada Consumidos: 7 / 25 Horário: 09:00 Clínica: Ambulatorio Municip…" at bounding box center [454, 376] width 7 height 9
radio input "true"
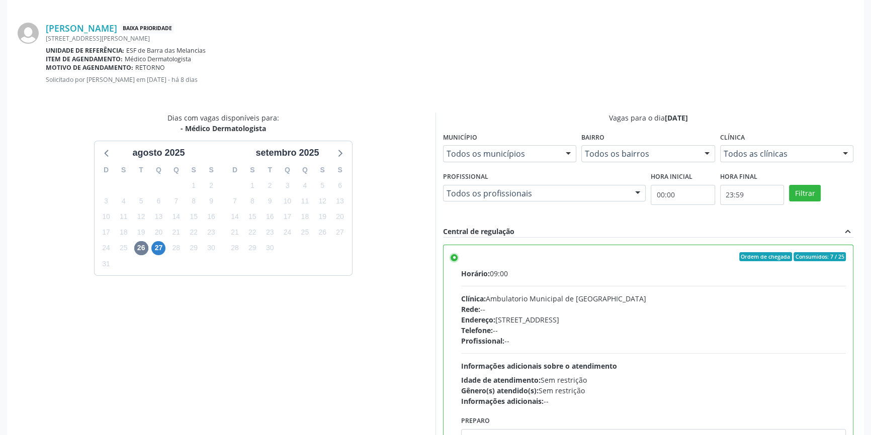
scroll to position [250, 0]
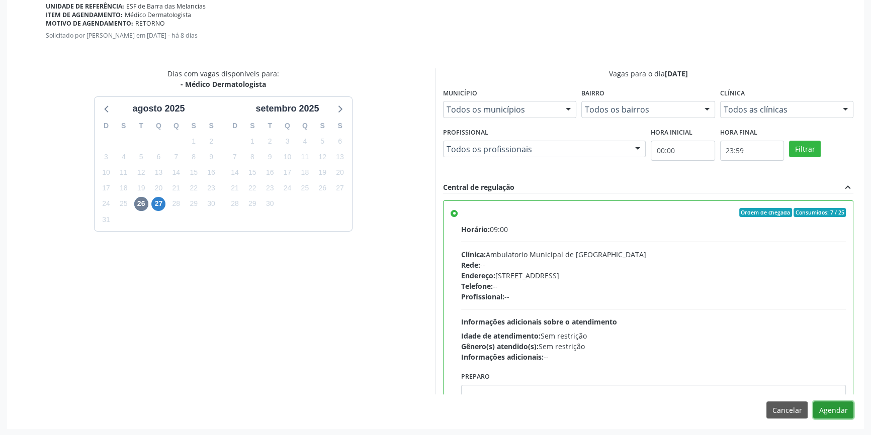
click at [830, 411] on button "Agendar" at bounding box center [833, 410] width 40 height 17
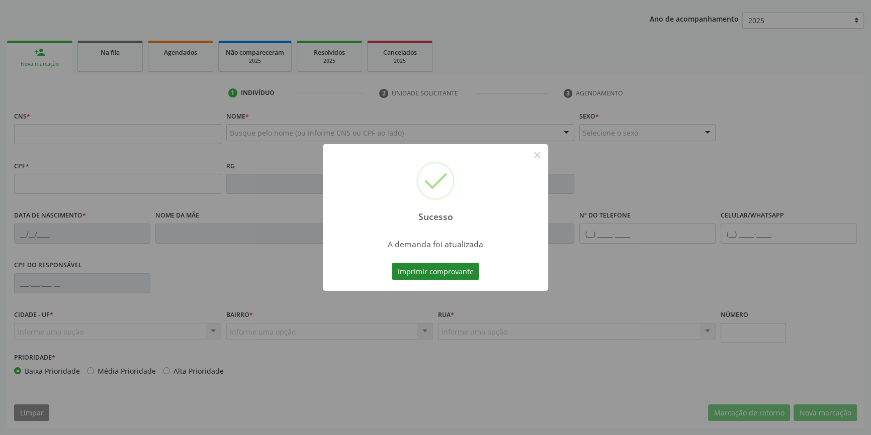
scroll to position [109, 0]
click at [458, 274] on button "Imprimir comprovante" at bounding box center [435, 271] width 87 height 17
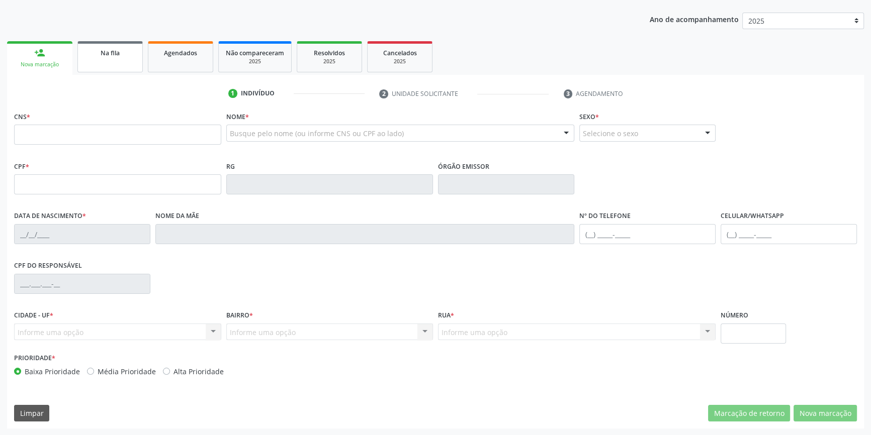
click at [98, 43] on link "Na fila" at bounding box center [109, 56] width 65 height 31
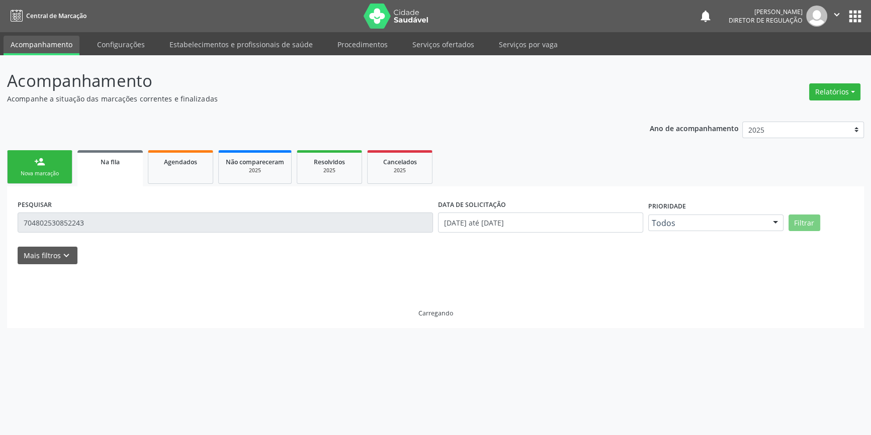
scroll to position [0, 0]
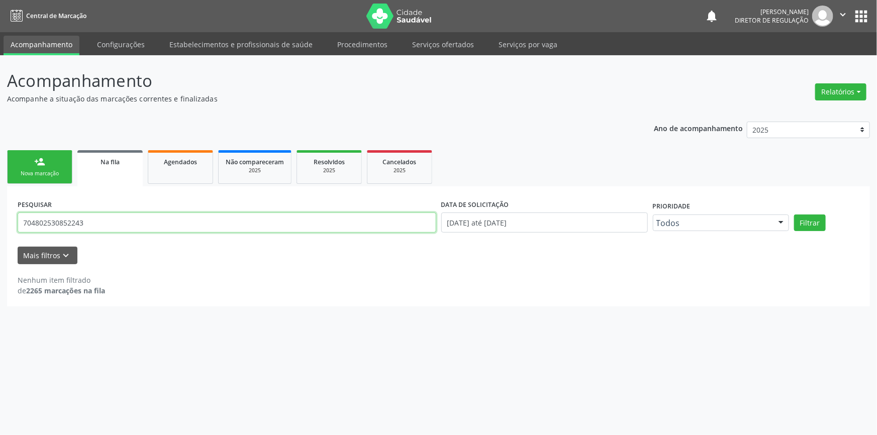
drag, startPoint x: 123, startPoint y: 226, endPoint x: 19, endPoint y: 220, distance: 103.7
click at [0, 221] on div "Acompanhamento Acompanhe a situação das marcações correntes e finalizadas Relat…" at bounding box center [438, 245] width 877 height 380
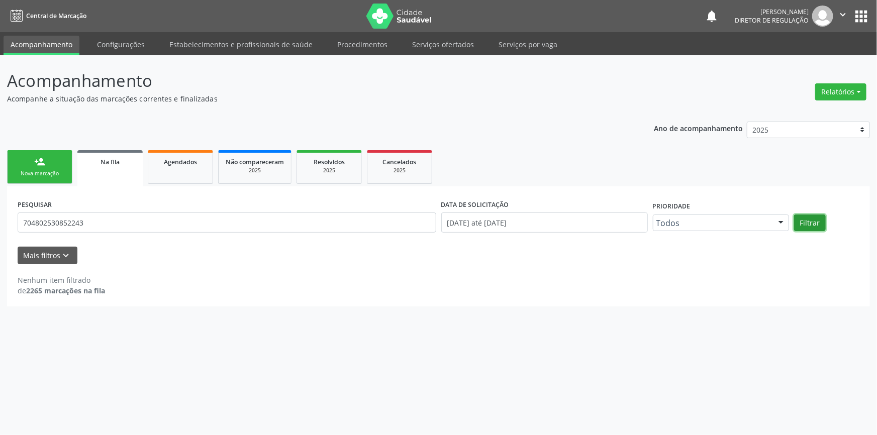
click at [809, 220] on button "Filtrar" at bounding box center [810, 223] width 32 height 17
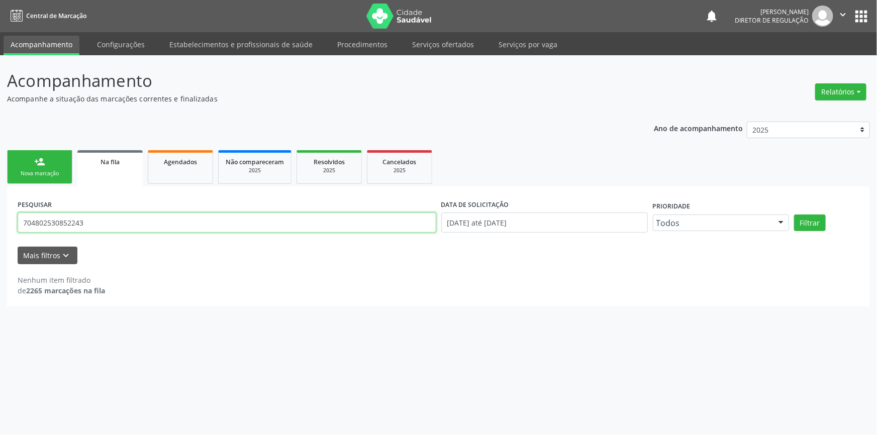
drag, startPoint x: 135, startPoint y: 226, endPoint x: 0, endPoint y: 211, distance: 136.0
click at [0, 211] on div "Acompanhamento Acompanhe a situação das marcações correntes e finalizadas Relat…" at bounding box center [438, 245] width 877 height 380
type input "707400029334479"
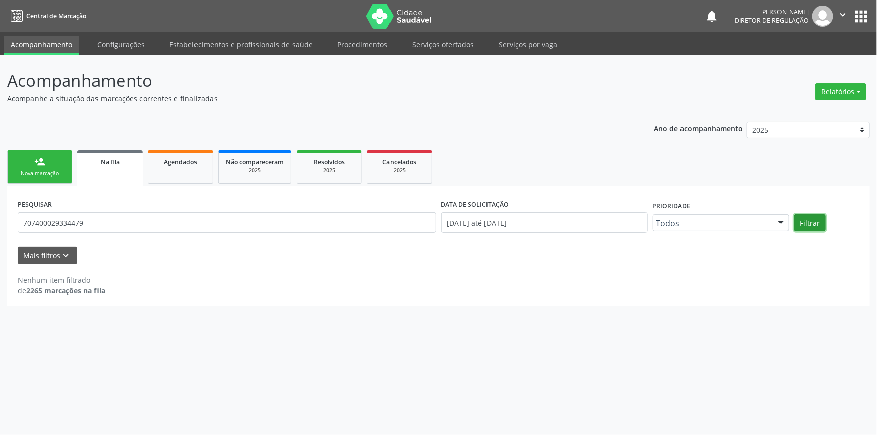
click at [808, 226] on button "Filtrar" at bounding box center [810, 223] width 32 height 17
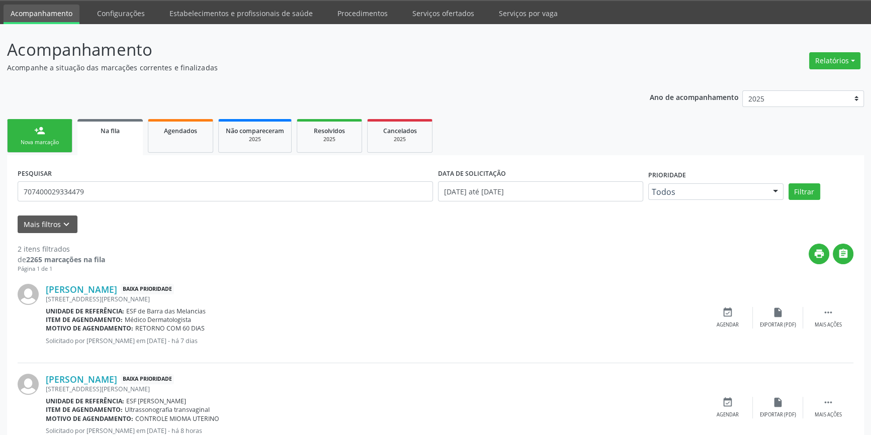
scroll to position [65, 0]
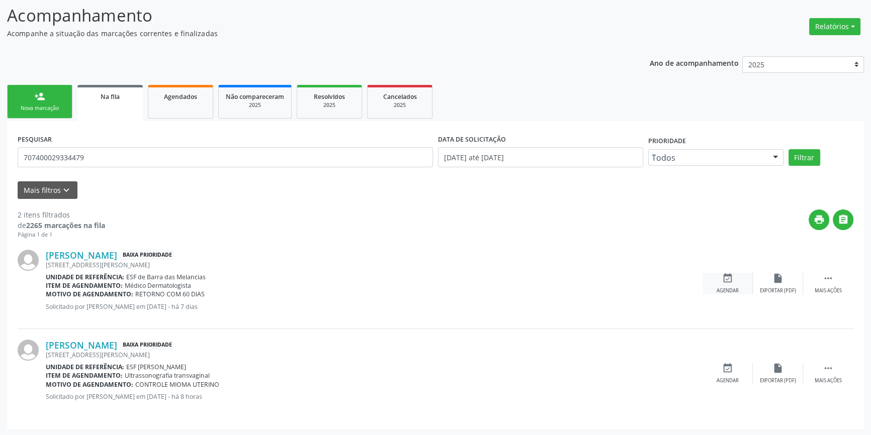
click at [722, 280] on icon "event_available" at bounding box center [727, 278] width 11 height 11
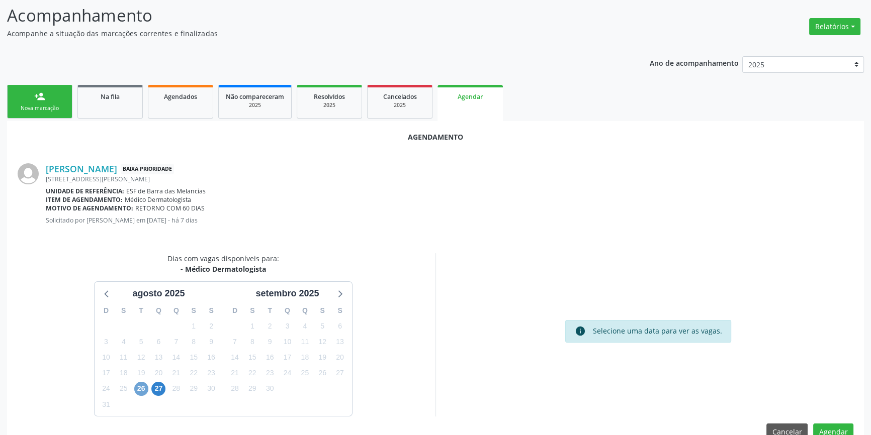
click at [141, 389] on span "26" at bounding box center [141, 389] width 14 height 14
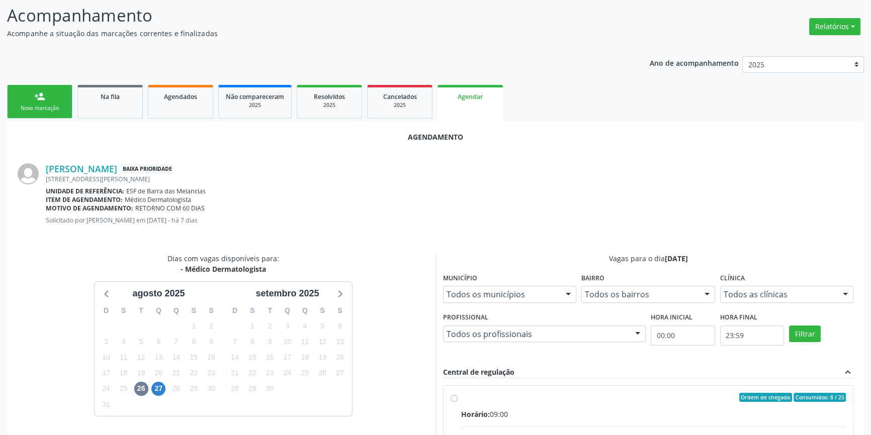
click at [485, 410] on span "Horário:" at bounding box center [475, 415] width 29 height 10
click at [458, 402] on input "Ordem de chegada Consumidos: 8 / 25 Horário: 09:00 Clínica: Ambulatorio Municip…" at bounding box center [454, 397] width 7 height 9
radio input "true"
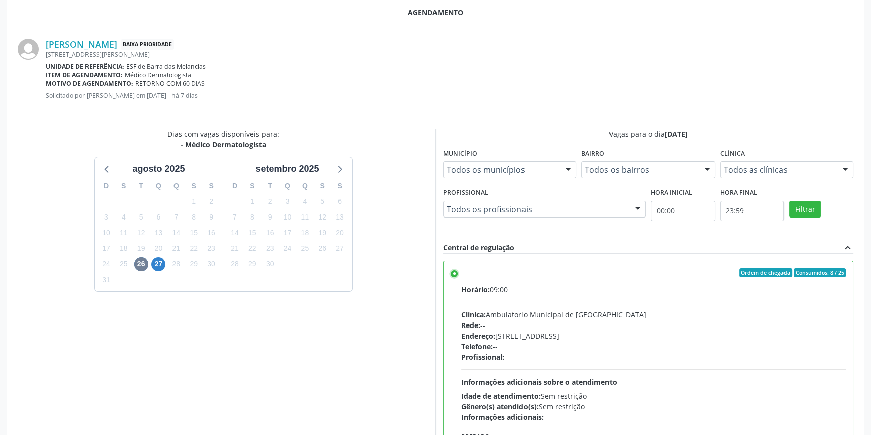
scroll to position [250, 0]
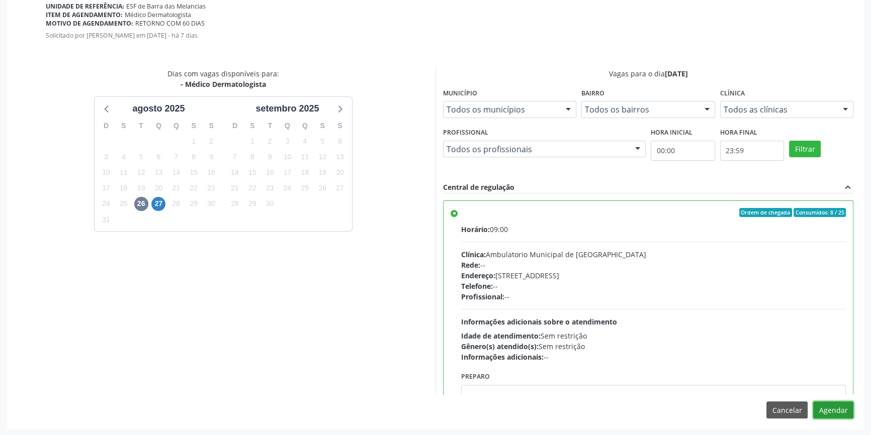
click at [831, 412] on button "Agendar" at bounding box center [833, 410] width 40 height 17
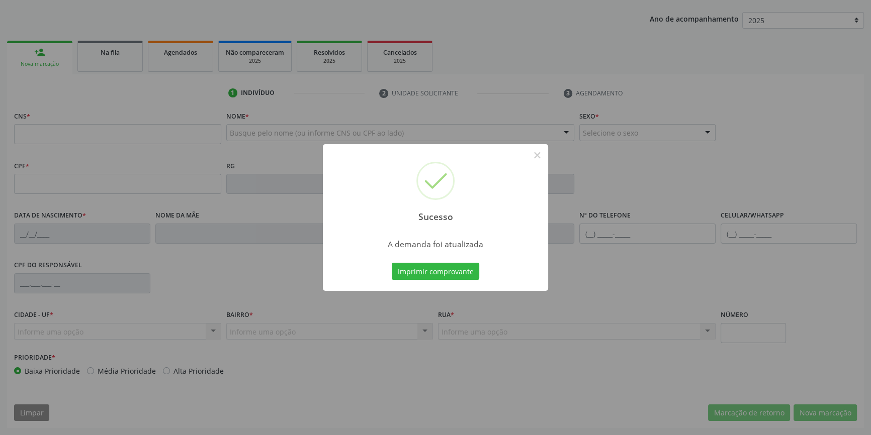
scroll to position [109, 0]
click at [429, 262] on div "Imprimir comprovante Cancel" at bounding box center [436, 271] width 92 height 21
click at [427, 265] on button "Imprimir comprovante" at bounding box center [435, 271] width 87 height 17
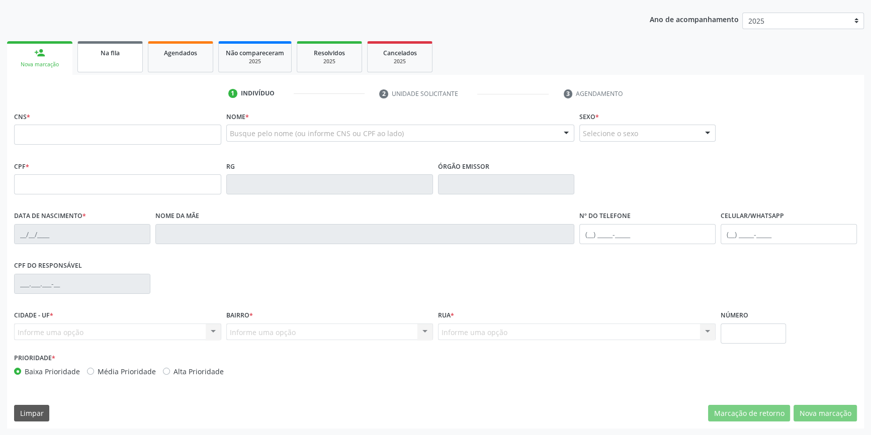
click at [100, 54] on div "Na fila" at bounding box center [110, 52] width 50 height 11
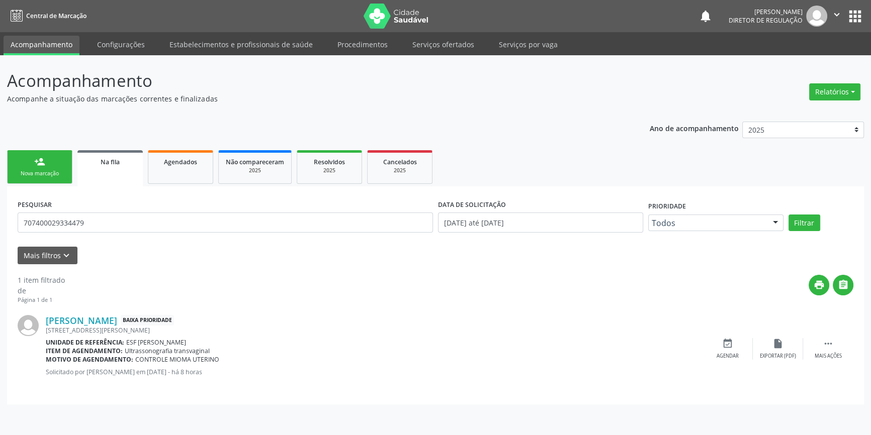
scroll to position [0, 0]
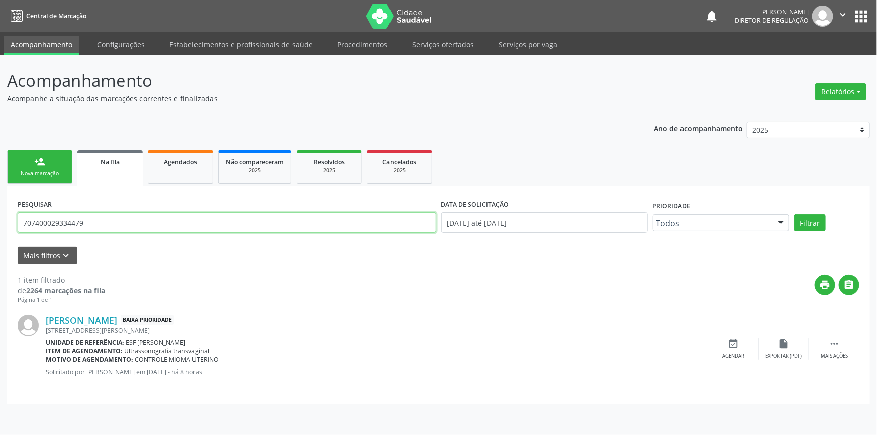
drag, startPoint x: 105, startPoint y: 223, endPoint x: 0, endPoint y: 190, distance: 109.6
click at [0, 191] on div "Acompanhamento Acompanhe a situação das marcações correntes e finalizadas Relat…" at bounding box center [438, 245] width 877 height 380
type input "708106515620437"
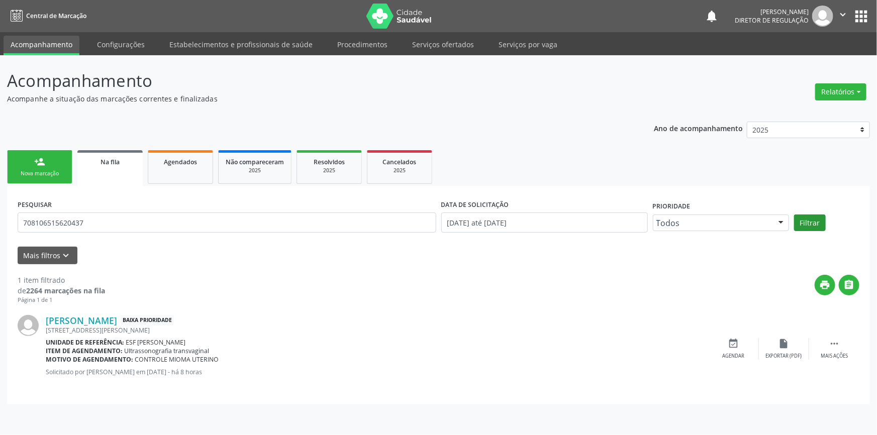
drag, startPoint x: 826, startPoint y: 223, endPoint x: 804, endPoint y: 216, distance: 22.3
click at [806, 217] on div "Filtrar" at bounding box center [827, 223] width 70 height 17
click at [806, 221] on button "Filtrar" at bounding box center [810, 223] width 32 height 17
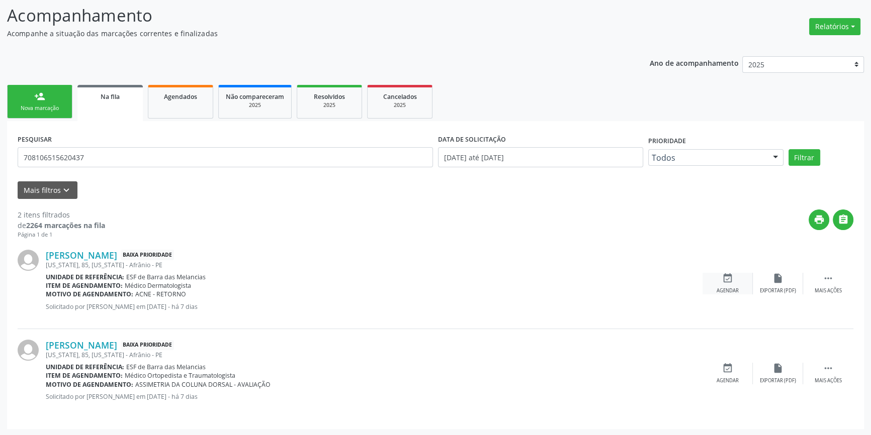
click at [735, 288] on div "Agendar" at bounding box center [727, 291] width 22 height 7
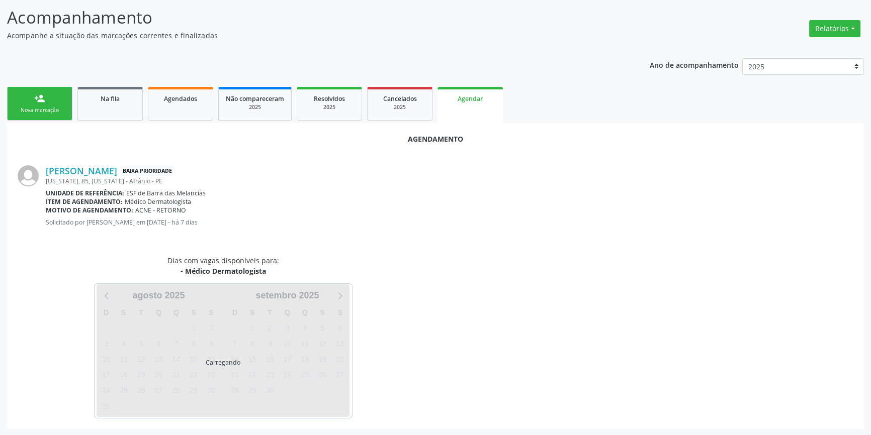
scroll to position [65, 0]
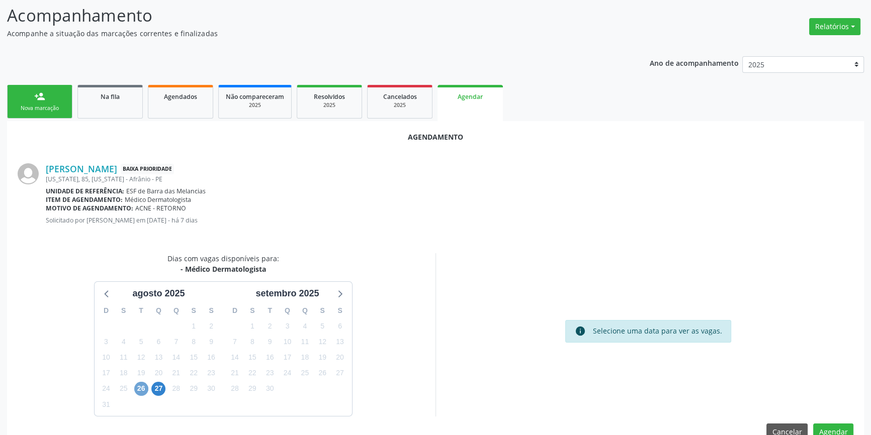
click at [142, 384] on span "26" at bounding box center [141, 389] width 14 height 14
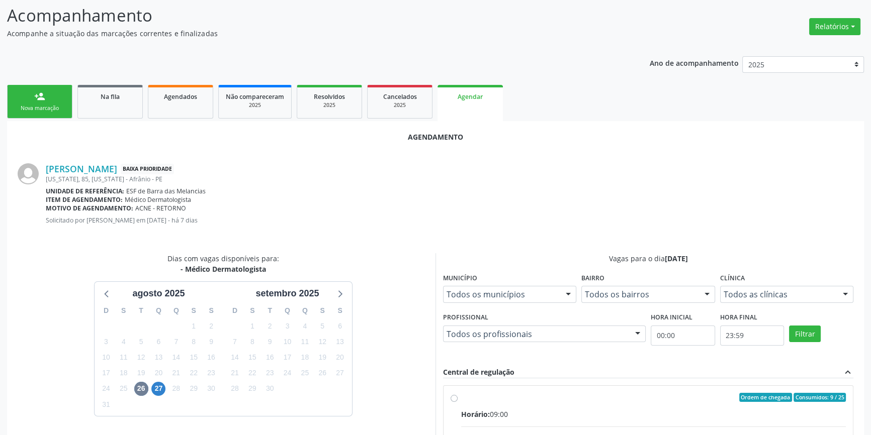
radio input "true"
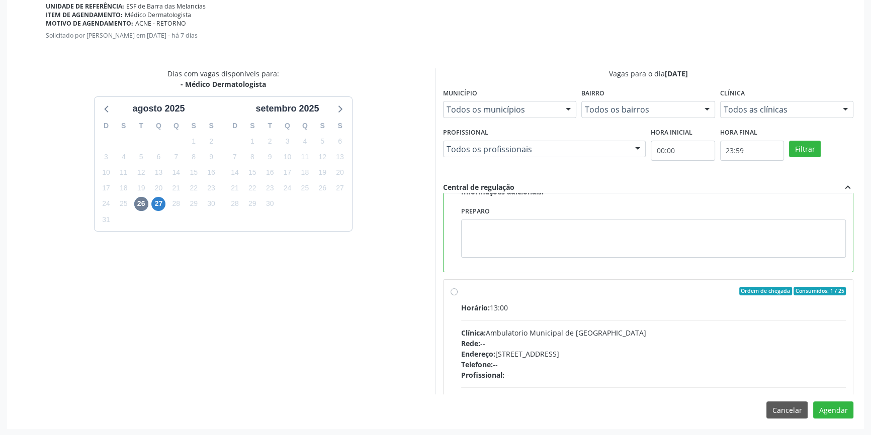
scroll to position [183, 0]
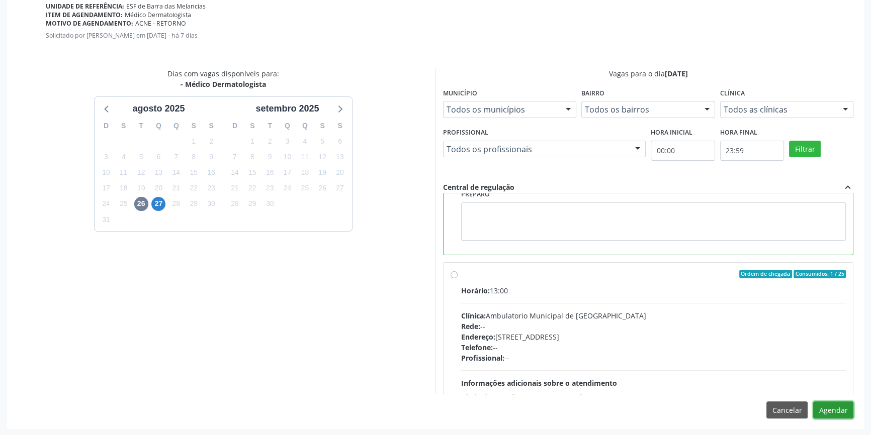
click at [833, 405] on button "Agendar" at bounding box center [833, 410] width 40 height 17
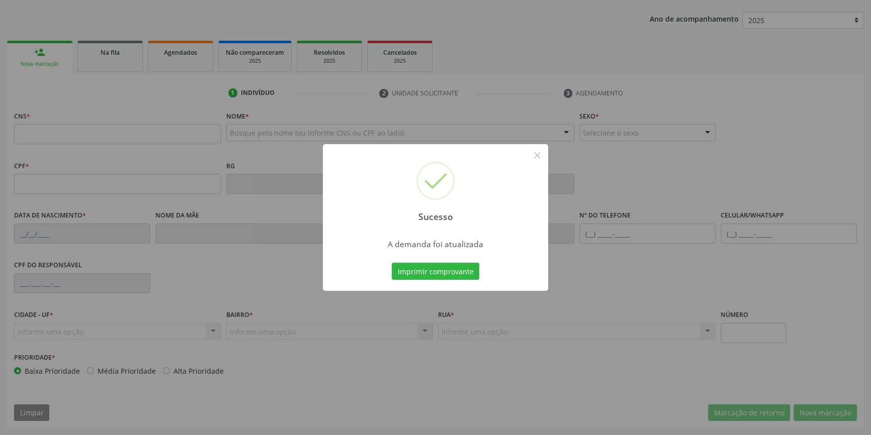
scroll to position [109, 0]
click at [420, 272] on button "Imprimir comprovante" at bounding box center [435, 271] width 87 height 17
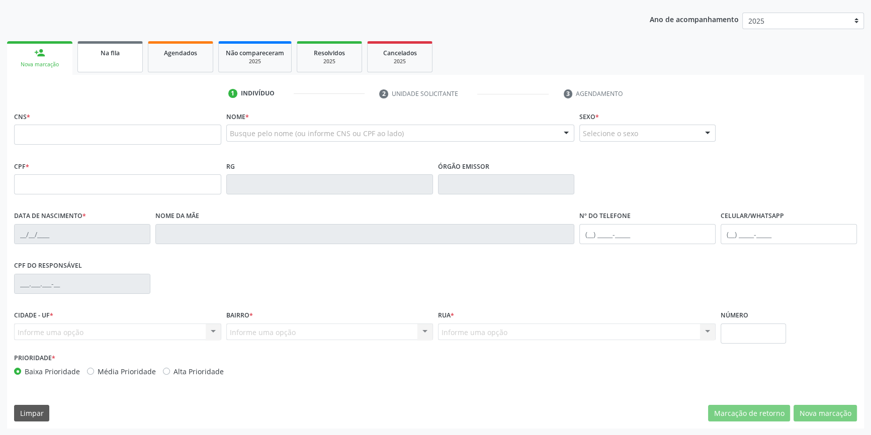
click at [120, 57] on link "Na fila" at bounding box center [109, 56] width 65 height 31
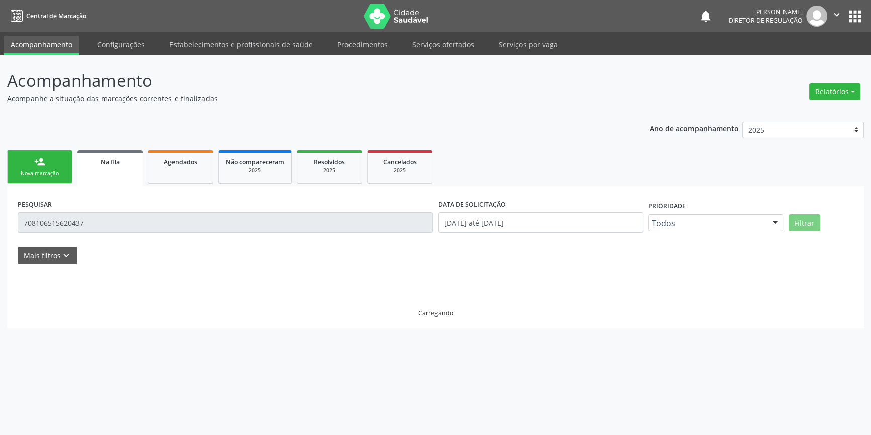
scroll to position [0, 0]
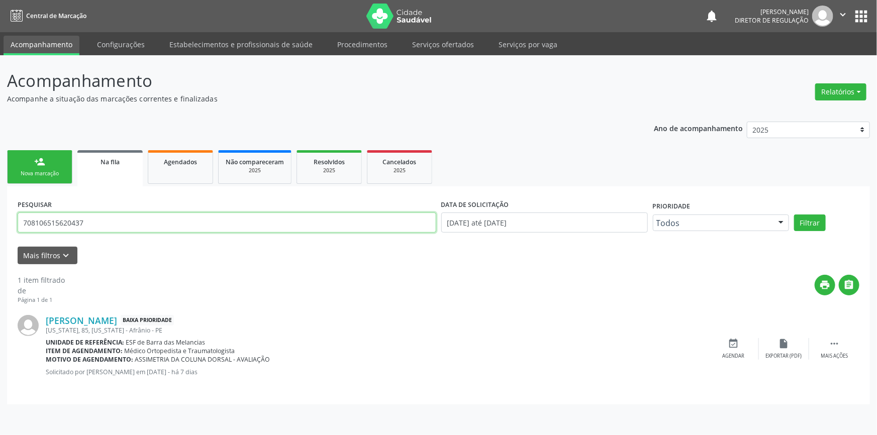
drag, startPoint x: 110, startPoint y: 227, endPoint x: 0, endPoint y: 223, distance: 110.2
click at [0, 223] on div "Acompanhamento Acompanhe a situação das marcações correntes e finalizadas Relat…" at bounding box center [438, 245] width 877 height 380
type input "708306214569260"
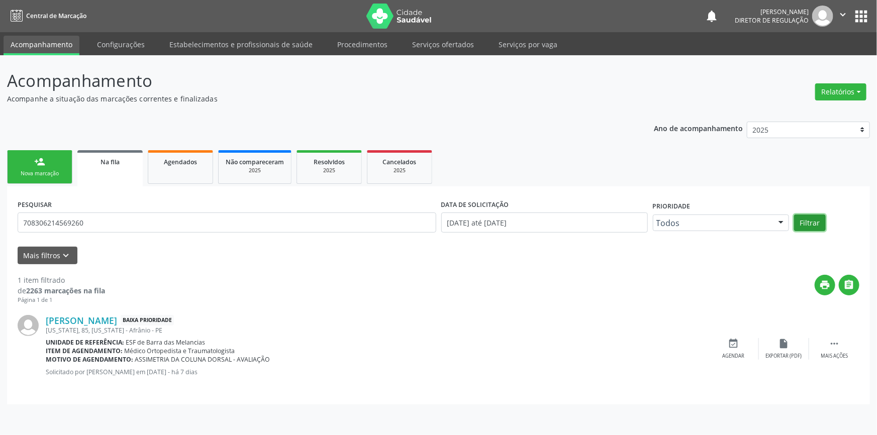
click at [805, 215] on button "Filtrar" at bounding box center [810, 223] width 32 height 17
click at [747, 348] on div "event_available Agendar" at bounding box center [734, 349] width 50 height 22
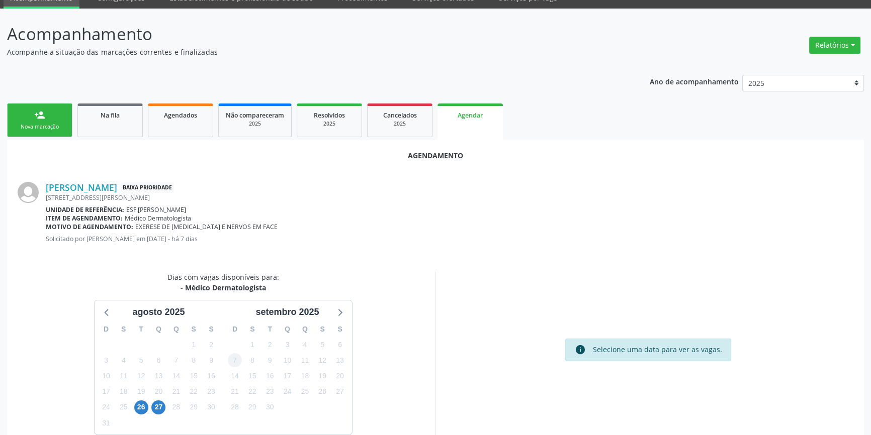
scroll to position [87, 0]
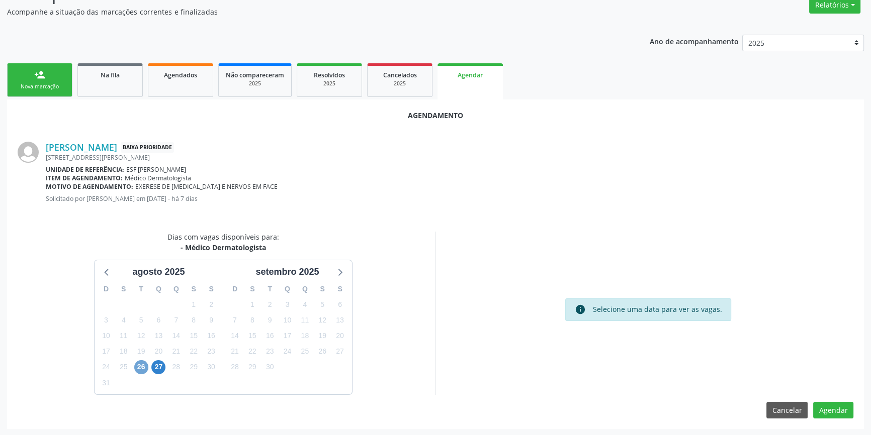
click at [145, 362] on span "26" at bounding box center [141, 368] width 14 height 14
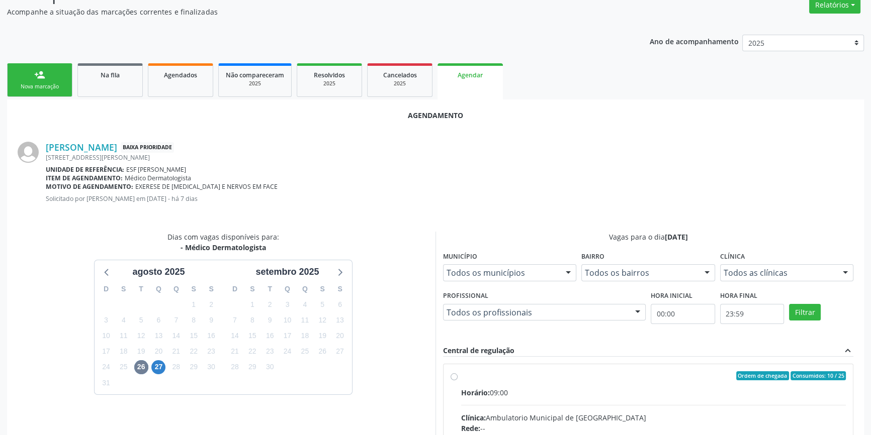
radio input "true"
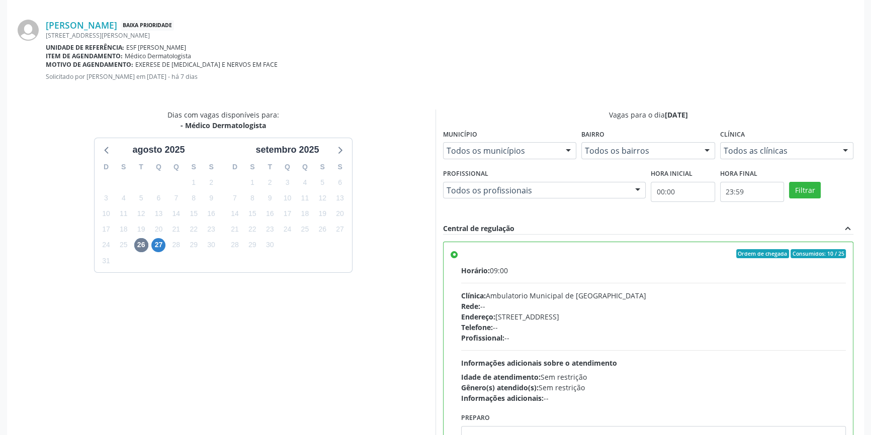
scroll to position [250, 0]
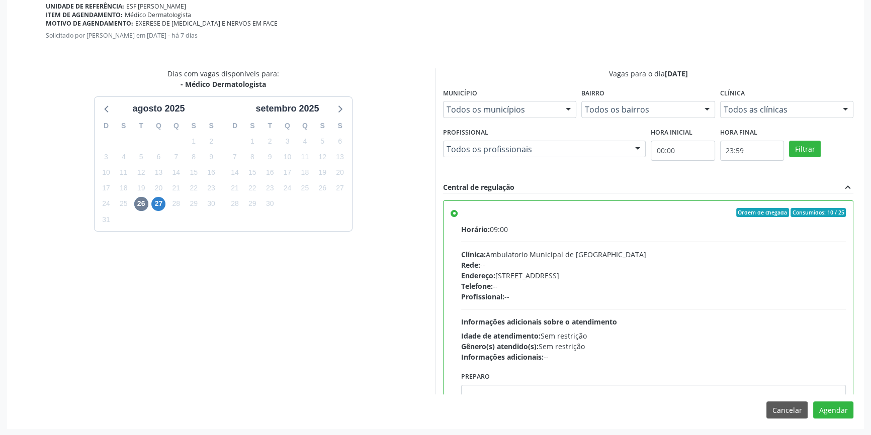
click at [830, 397] on div "Agendamento [PERSON_NAME] Baixa Prioridade [STREET_ADDRESS][PERSON_NAME] Unidad…" at bounding box center [435, 182] width 857 height 493
click at [829, 405] on button "Agendar" at bounding box center [833, 410] width 40 height 17
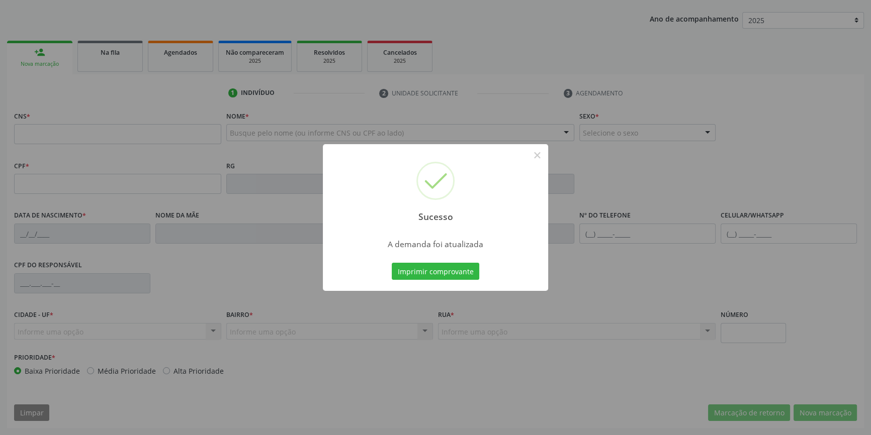
scroll to position [109, 0]
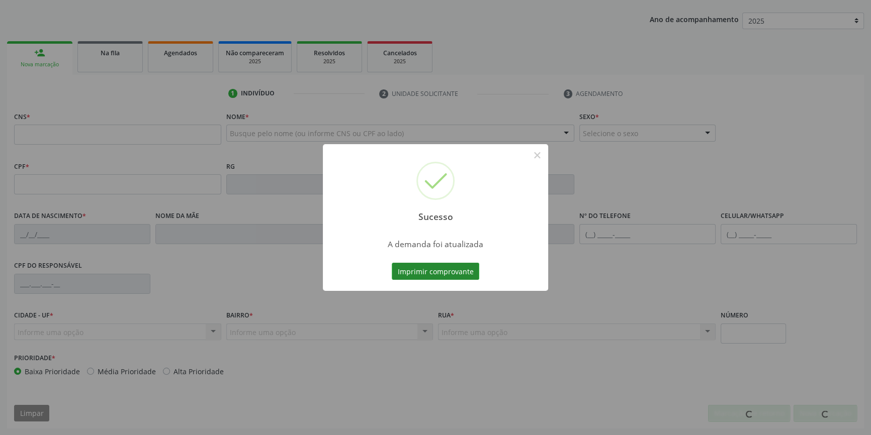
click at [463, 273] on button "Imprimir comprovante" at bounding box center [435, 271] width 87 height 17
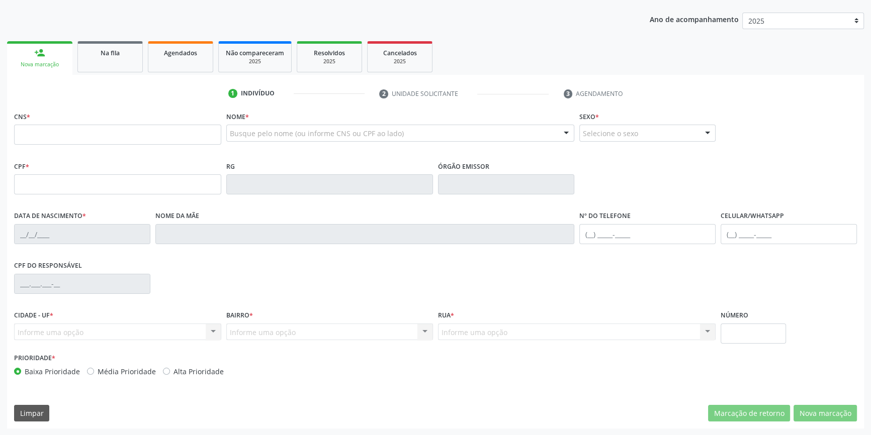
click at [102, 72] on ul "person_add Nova marcação Na fila Agendados Não compareceram 2025 Resolvidos 202…" at bounding box center [435, 57] width 857 height 36
click at [109, 61] on link "Na fila" at bounding box center [109, 56] width 65 height 31
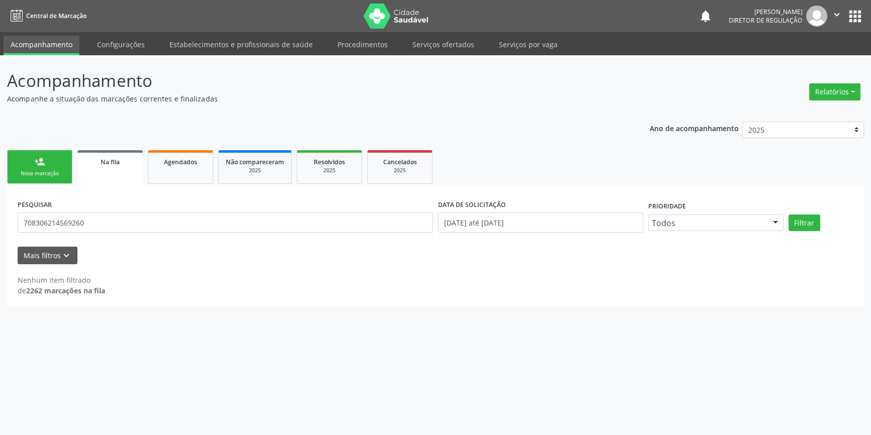
scroll to position [0, 0]
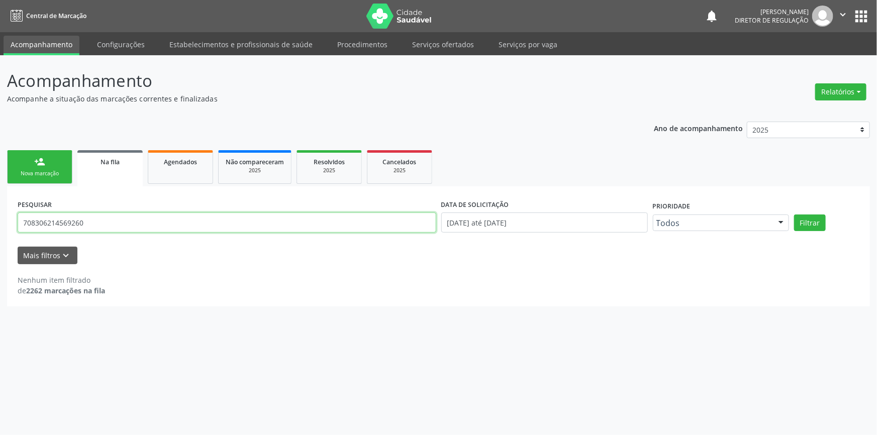
drag, startPoint x: 105, startPoint y: 216, endPoint x: 98, endPoint y: 220, distance: 7.7
click at [98, 220] on input "708306214569260" at bounding box center [227, 223] width 419 height 20
drag, startPoint x: 98, startPoint y: 220, endPoint x: 0, endPoint y: 197, distance: 100.7
click at [0, 197] on div "Acompanhamento Acompanhe a situação das marcações correntes e finalizadas Relat…" at bounding box center [438, 245] width 877 height 380
type input "700403408012645"
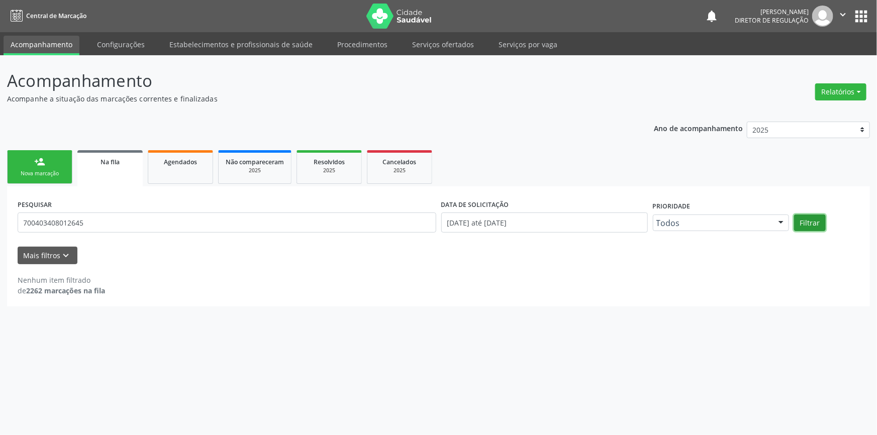
click at [812, 229] on button "Filtrar" at bounding box center [810, 223] width 32 height 17
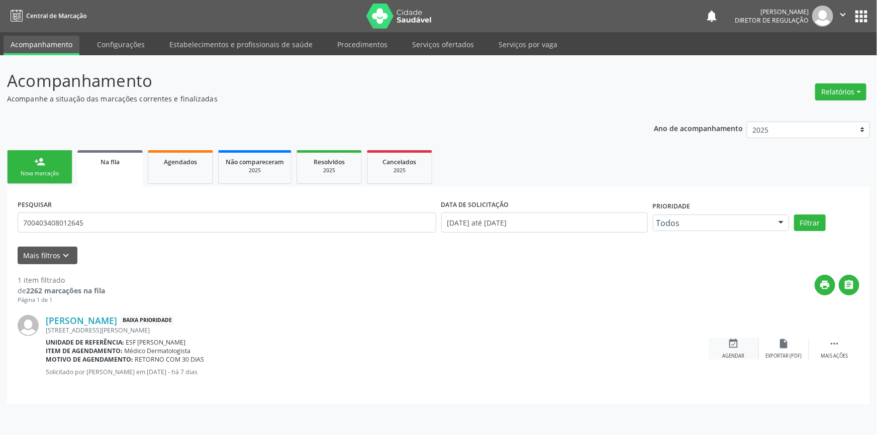
click at [738, 351] on div "event_available Agendar" at bounding box center [734, 349] width 50 height 22
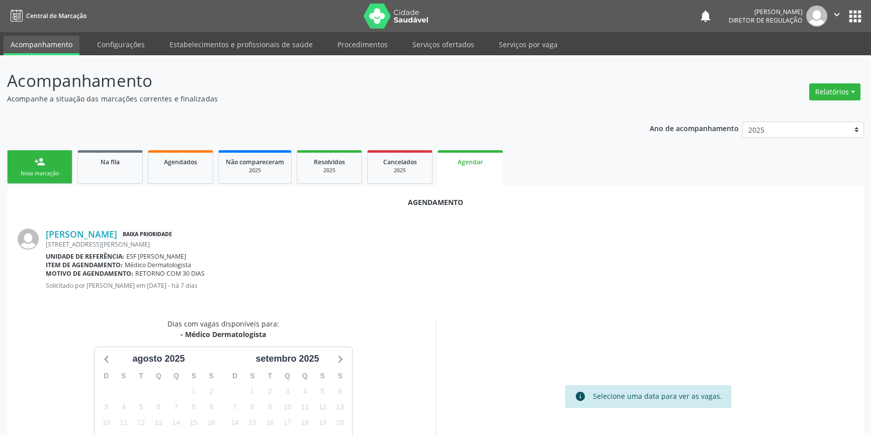
scroll to position [87, 0]
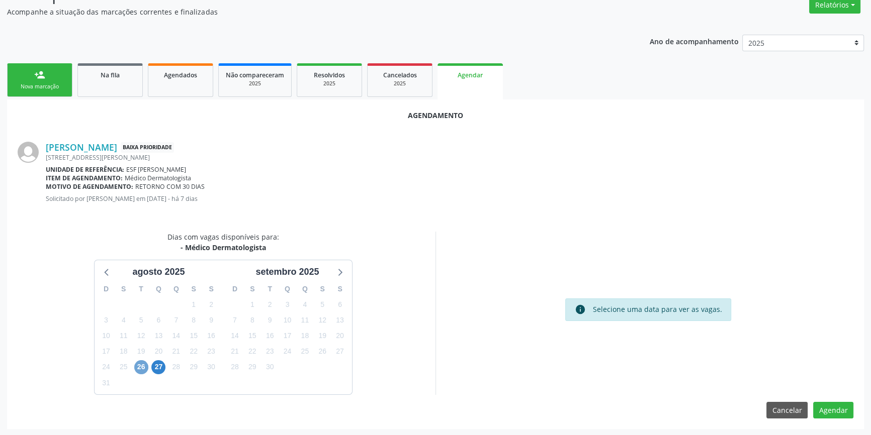
click at [145, 365] on span "26" at bounding box center [141, 368] width 14 height 14
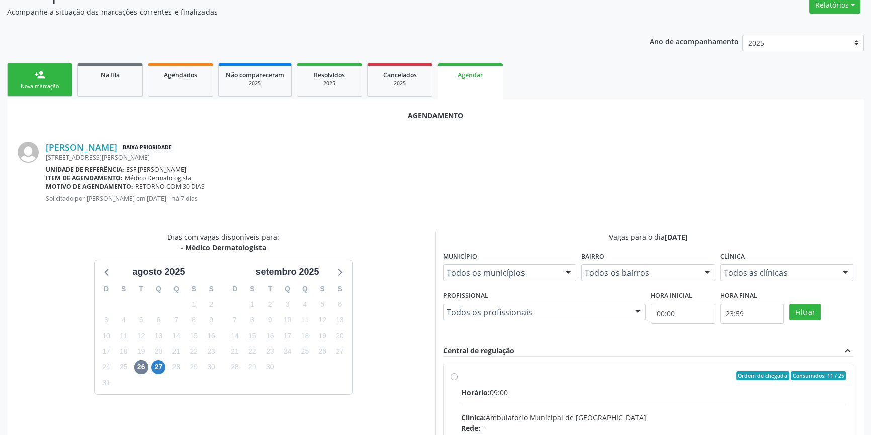
click at [481, 376] on div "Ordem de chegada Consumidos: 11 / 25" at bounding box center [653, 376] width 385 height 9
click at [458, 376] on input "Ordem de chegada Consumidos: 11 / 25 Horário: 09:00 Clínica: Ambulatorio Munici…" at bounding box center [454, 376] width 7 height 9
radio input "true"
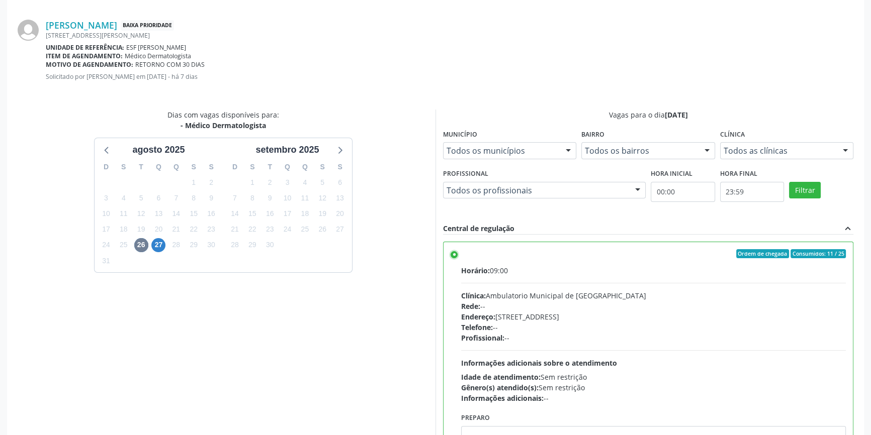
scroll to position [250, 0]
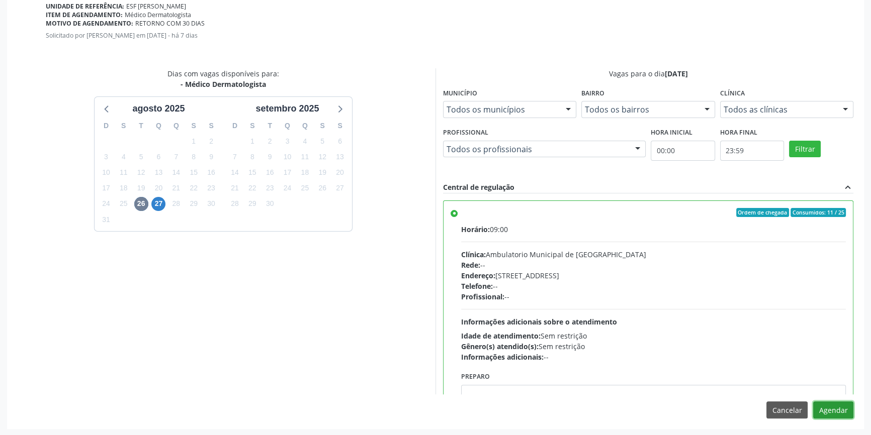
click at [829, 408] on button "Agendar" at bounding box center [833, 410] width 40 height 17
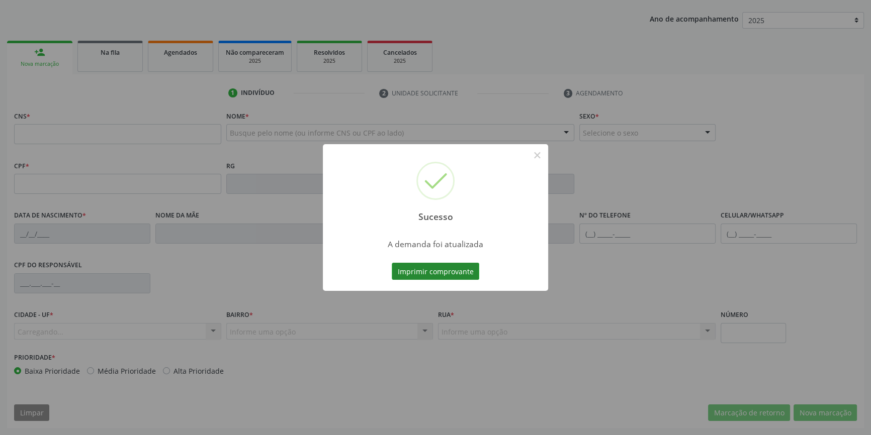
scroll to position [109, 0]
click at [455, 274] on button "Imprimir comprovante" at bounding box center [435, 271] width 87 height 17
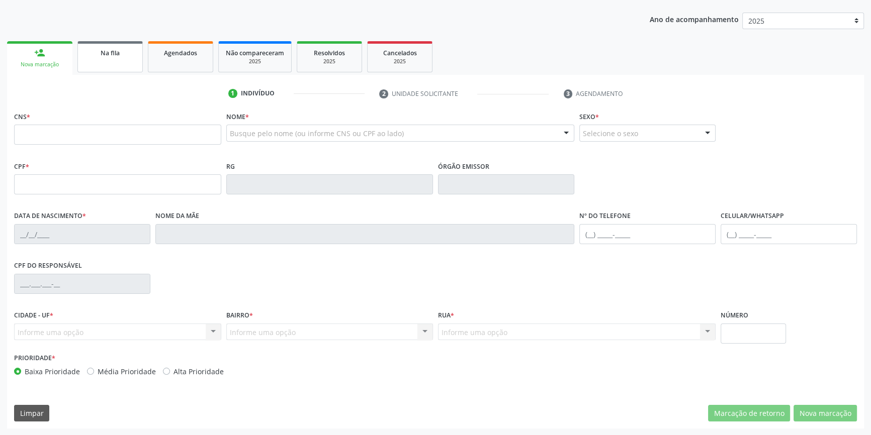
click at [121, 71] on link "Na fila" at bounding box center [109, 56] width 65 height 31
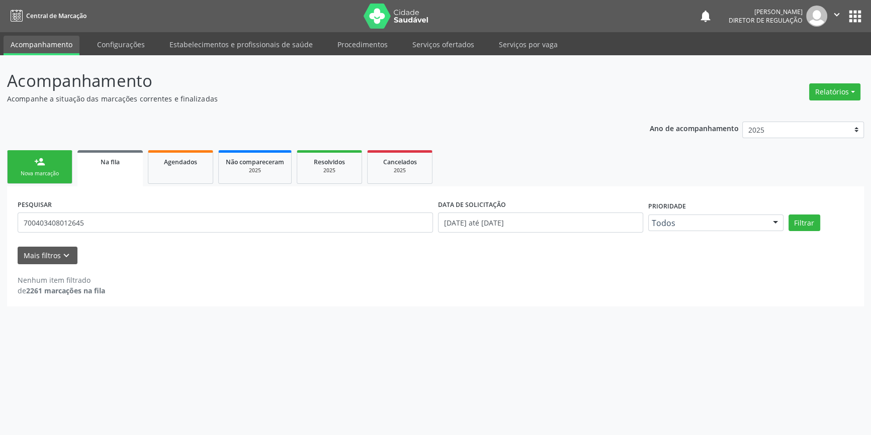
scroll to position [0, 0]
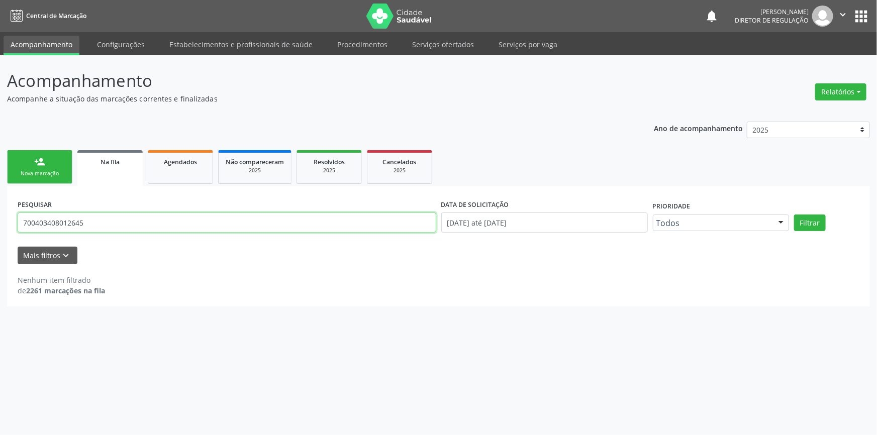
drag, startPoint x: 163, startPoint y: 218, endPoint x: 0, endPoint y: 222, distance: 162.9
click at [0, 222] on div "Acompanhamento Acompanhe a situação das marcações correntes e finalizadas Relat…" at bounding box center [438, 245] width 877 height 380
type input "700002852843905"
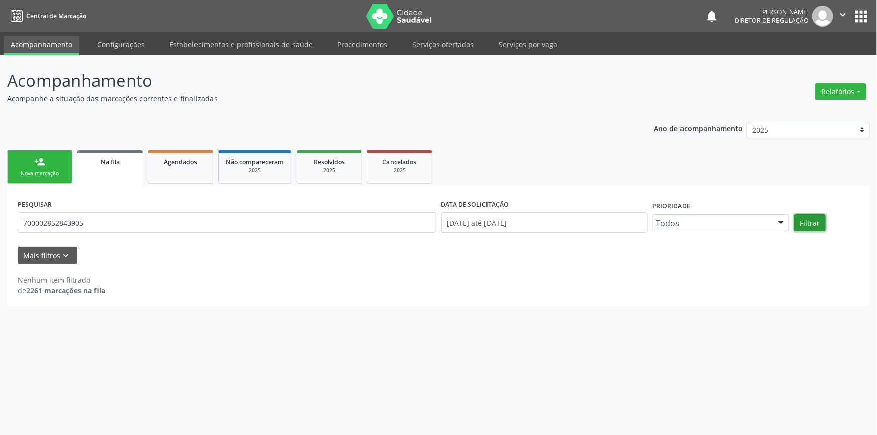
click at [822, 230] on button "Filtrar" at bounding box center [810, 223] width 32 height 17
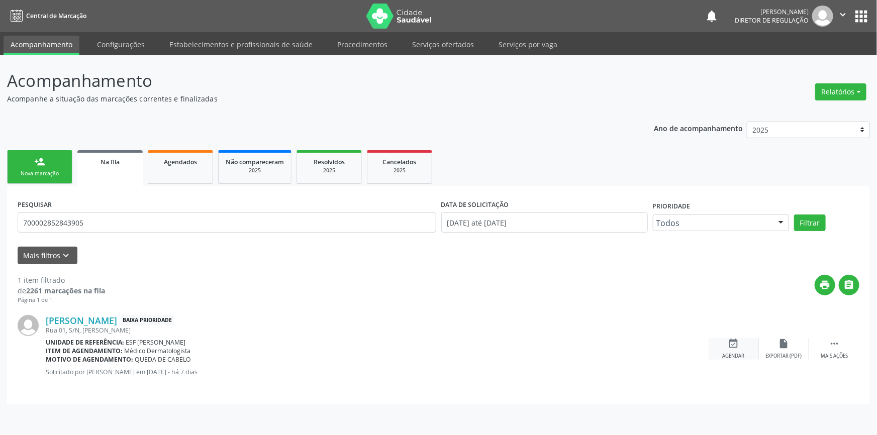
click at [742, 339] on div "event_available Agendar" at bounding box center [734, 349] width 50 height 22
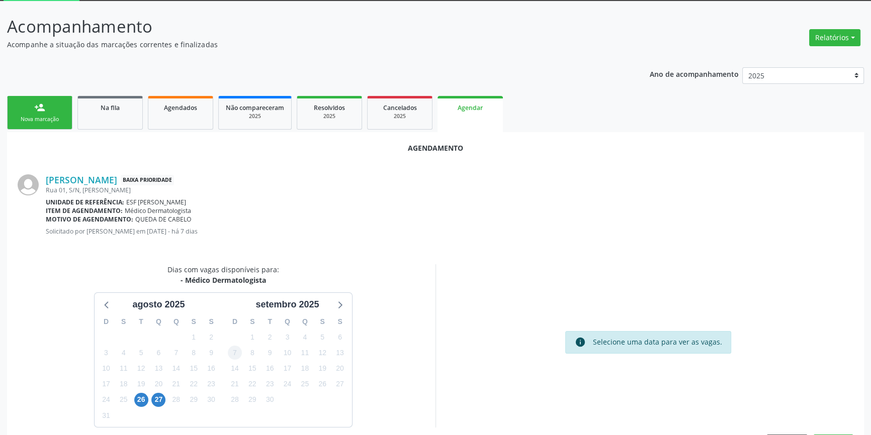
scroll to position [87, 0]
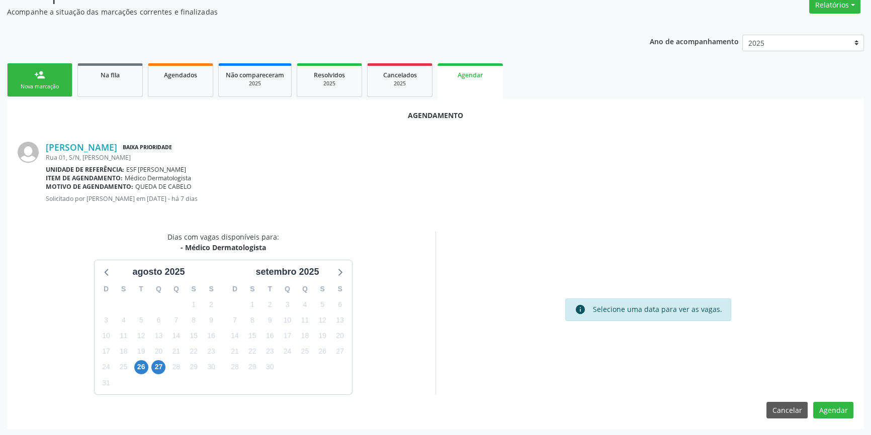
click at [131, 365] on div "25" at bounding box center [124, 367] width 18 height 16
click at [136, 366] on span "26" at bounding box center [141, 368] width 14 height 14
click at [156, 366] on span "27" at bounding box center [158, 368] width 14 height 14
click at [140, 365] on span "26" at bounding box center [141, 368] width 14 height 14
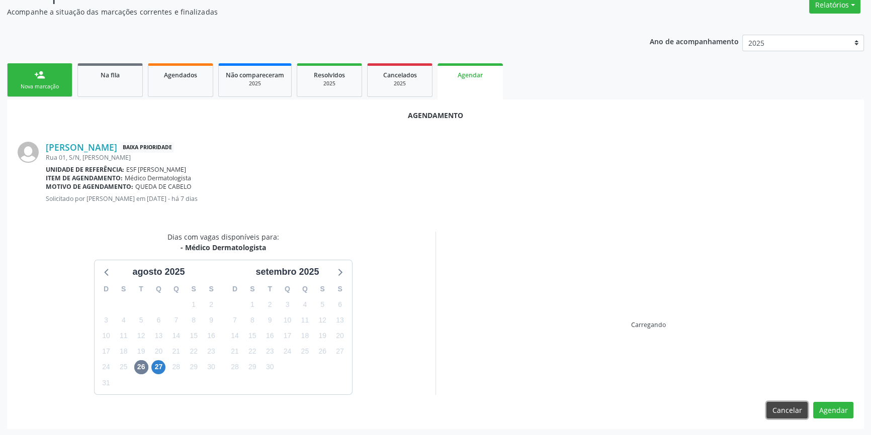
click at [778, 414] on button "Cancelar" at bounding box center [786, 410] width 41 height 17
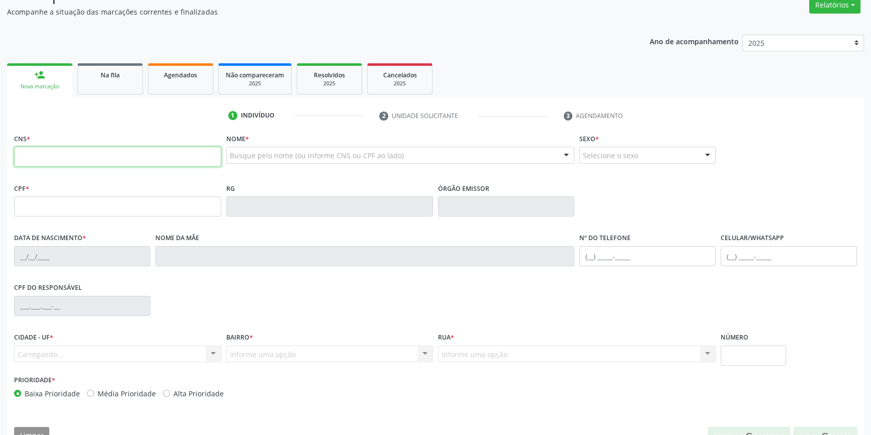
click at [128, 159] on input "text" at bounding box center [117, 157] width 207 height 20
click at [102, 85] on link "Na fila" at bounding box center [109, 78] width 65 height 31
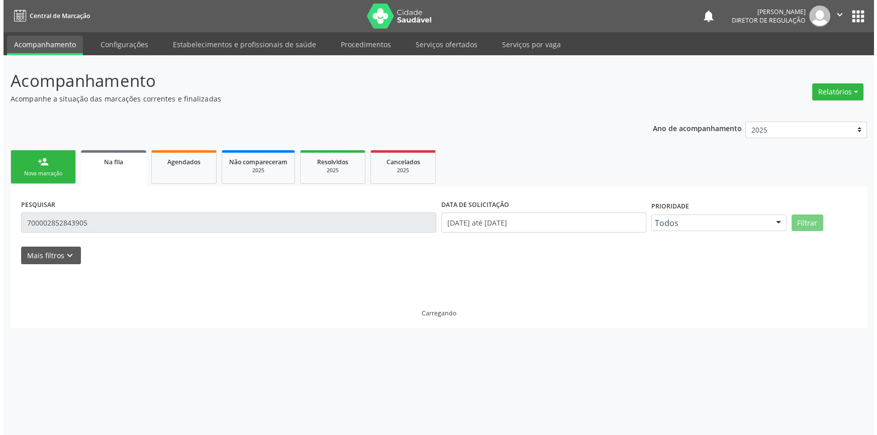
scroll to position [0, 0]
